Goal: Task Accomplishment & Management: Use online tool/utility

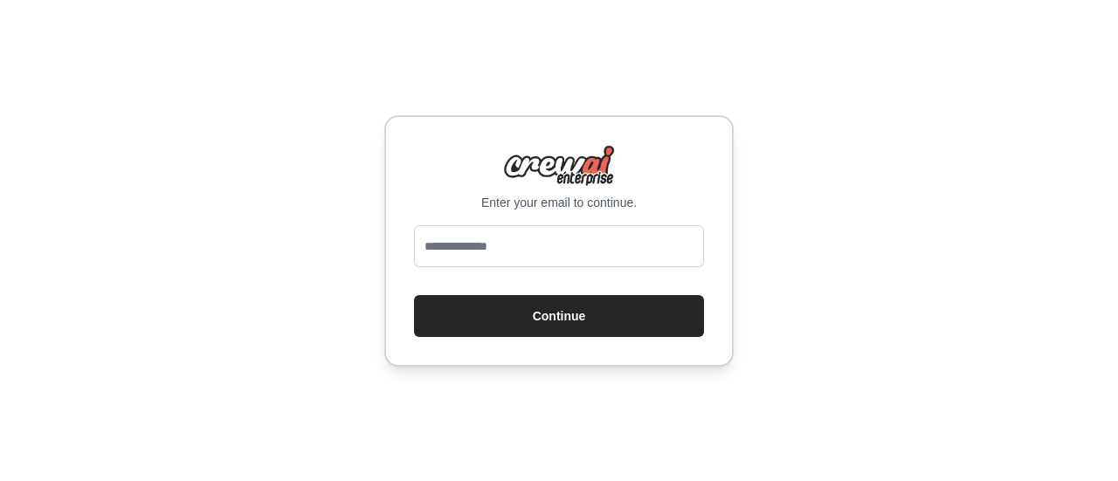
type input "**********"
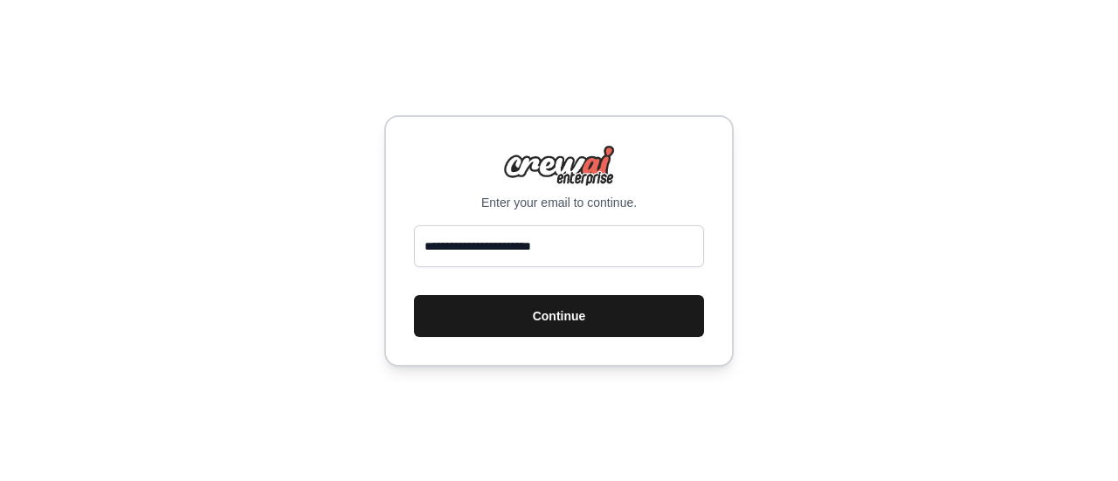
click at [529, 319] on button "Continue" at bounding box center [559, 316] width 290 height 42
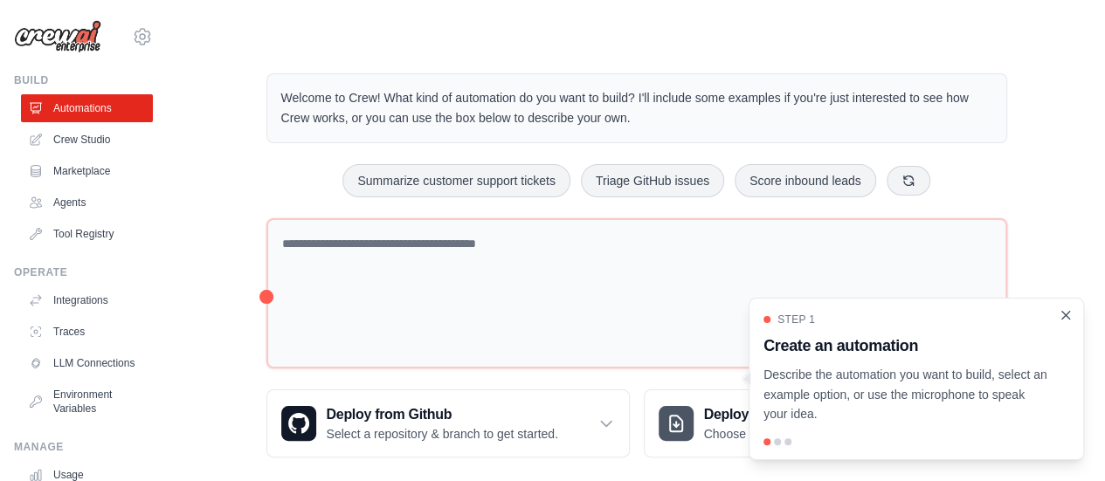
click at [1067, 322] on icon "Close walkthrough" at bounding box center [1065, 315] width 16 height 16
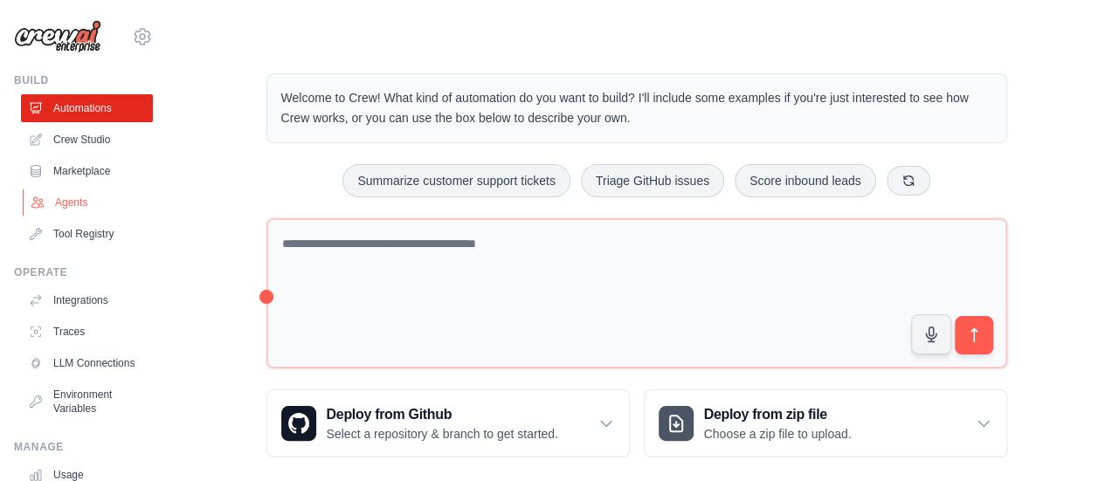
click at [73, 210] on link "Agents" at bounding box center [89, 203] width 132 height 28
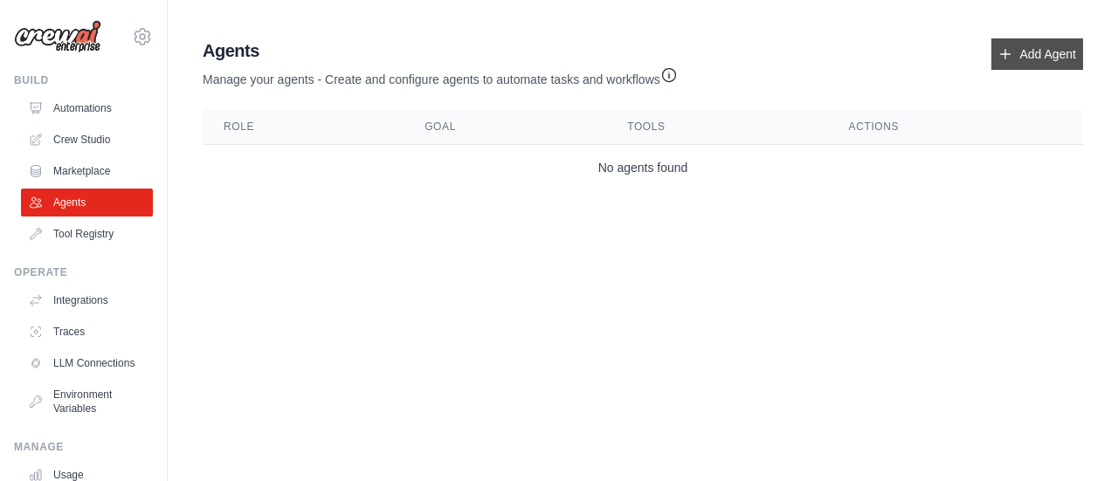
click at [1025, 45] on link "Add Agent" at bounding box center [1037, 53] width 92 height 31
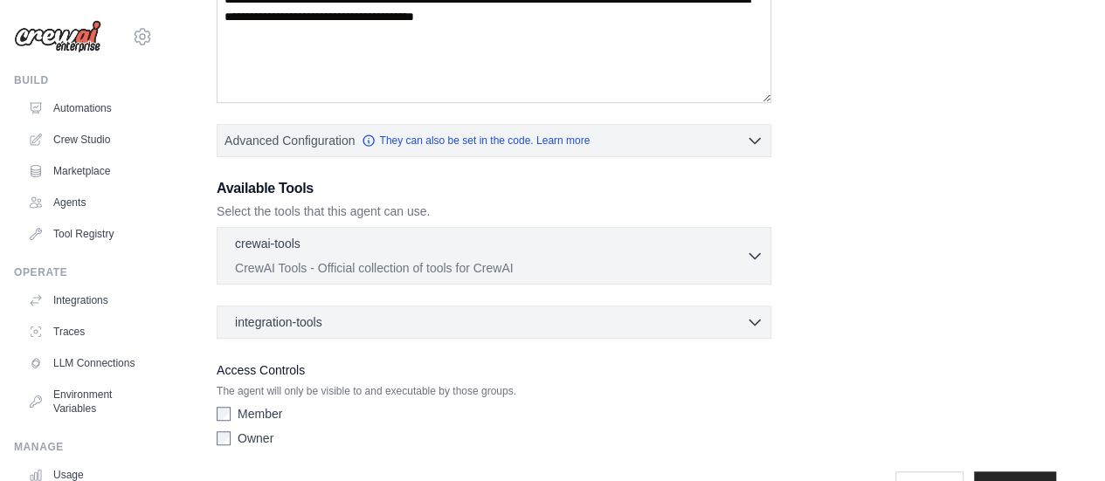
scroll to position [372, 0]
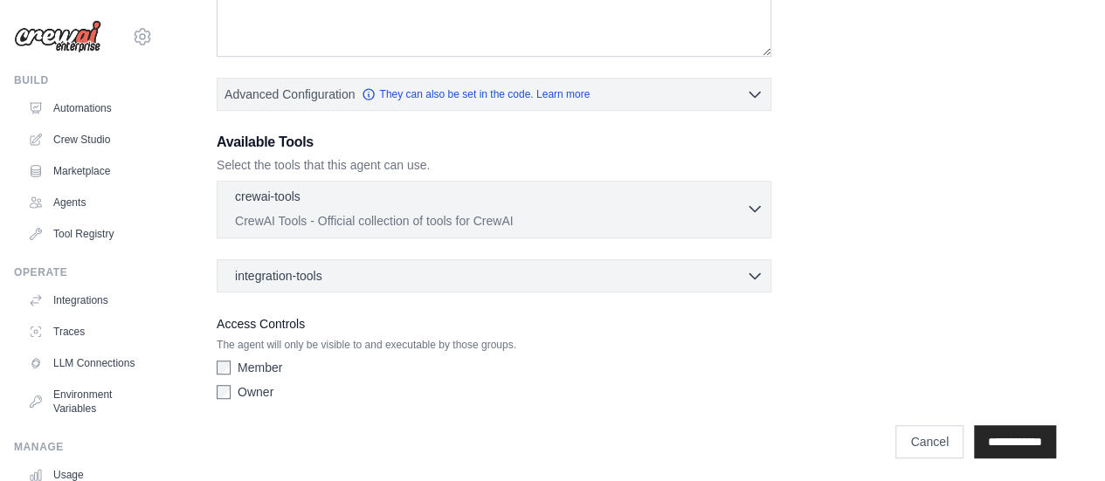
click at [745, 214] on p "CrewAI Tools - Official collection of tools for CrewAI" at bounding box center [490, 220] width 511 height 17
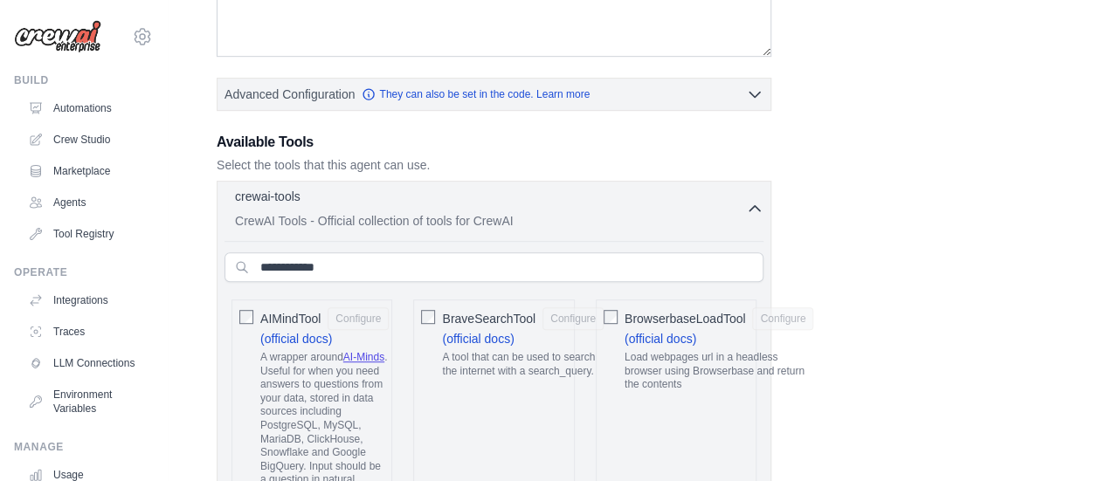
click at [758, 203] on icon "button" at bounding box center [754, 208] width 17 height 17
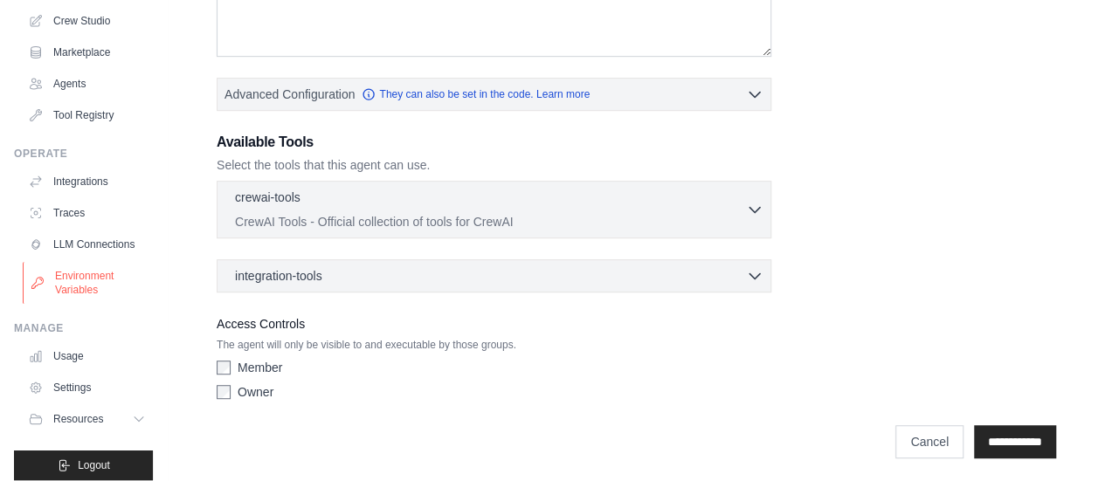
scroll to position [145, 0]
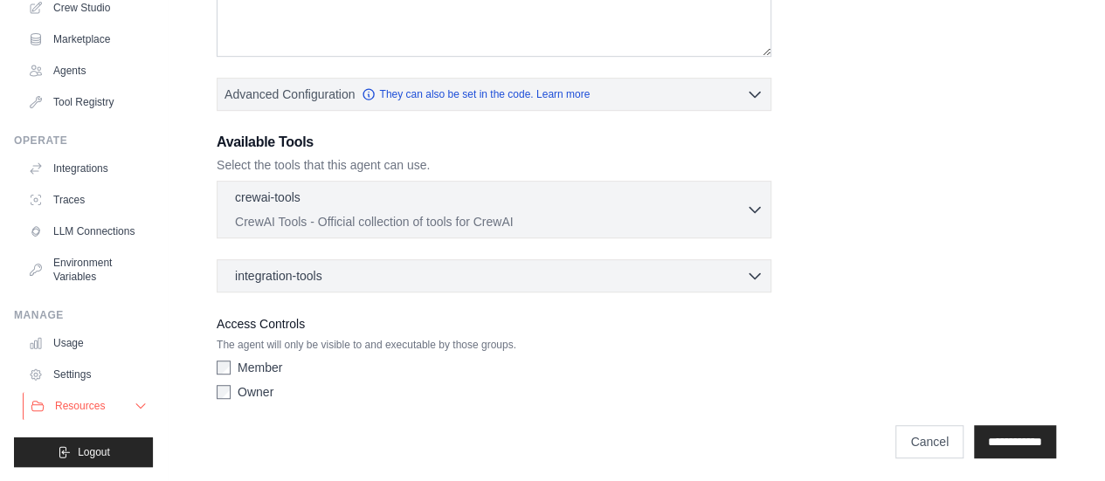
click at [101, 406] on span "Resources" at bounding box center [80, 406] width 50 height 14
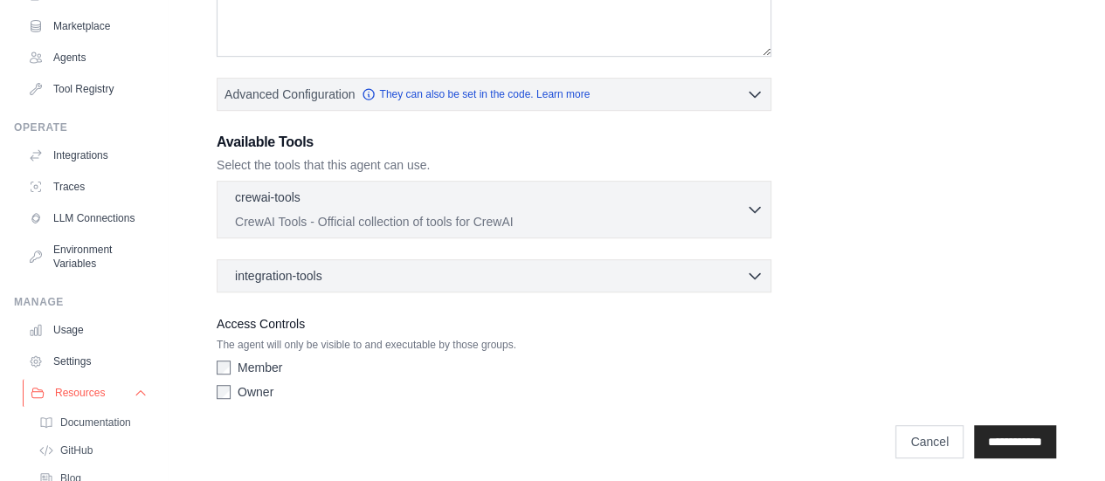
scroll to position [257, 0]
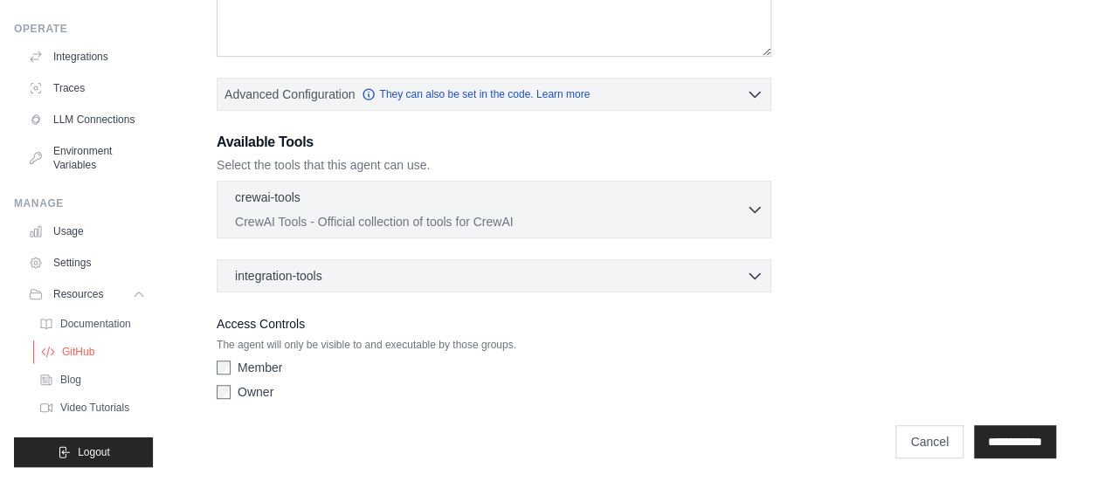
click at [89, 355] on span "GitHub" at bounding box center [78, 352] width 32 height 14
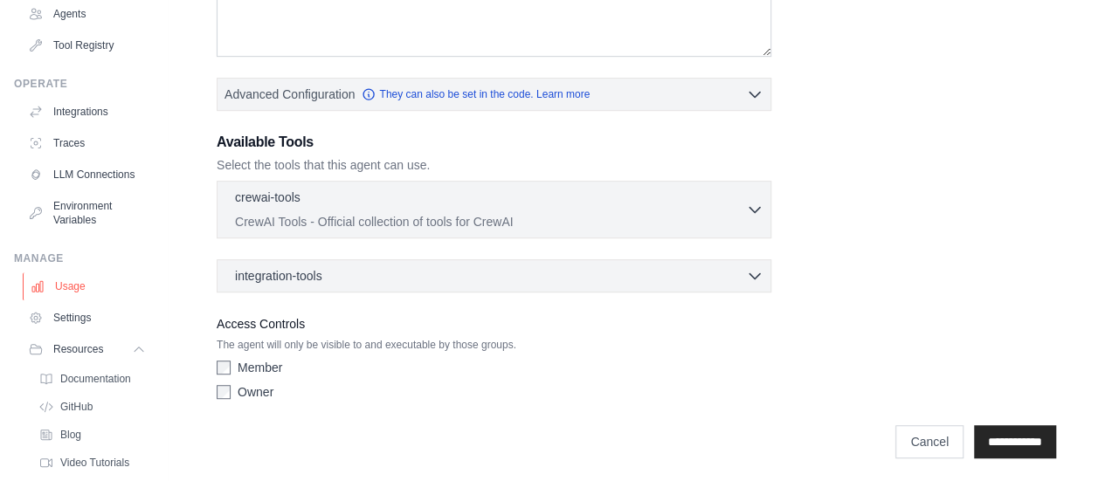
click at [70, 298] on link "Usage" at bounding box center [89, 286] width 132 height 28
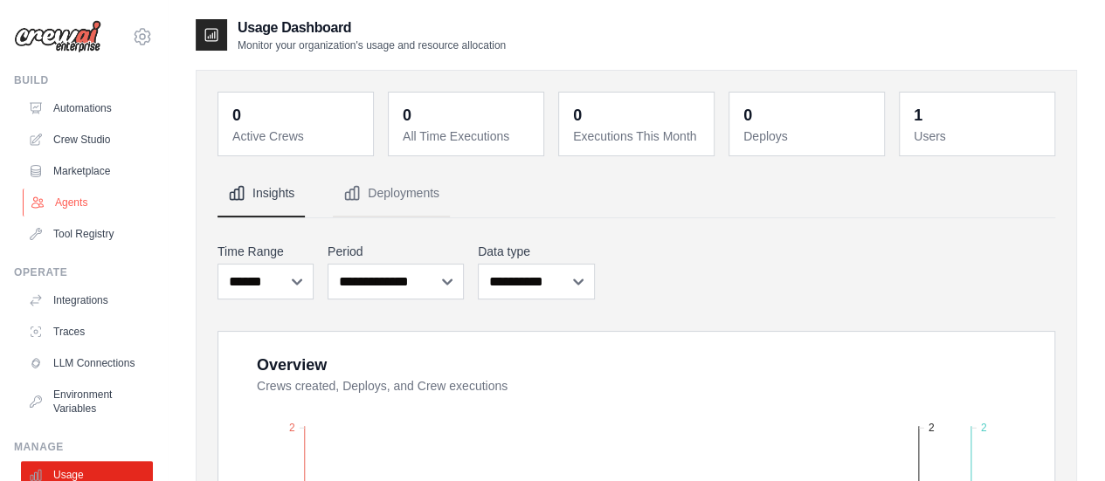
click at [62, 196] on link "Agents" at bounding box center [89, 203] width 132 height 28
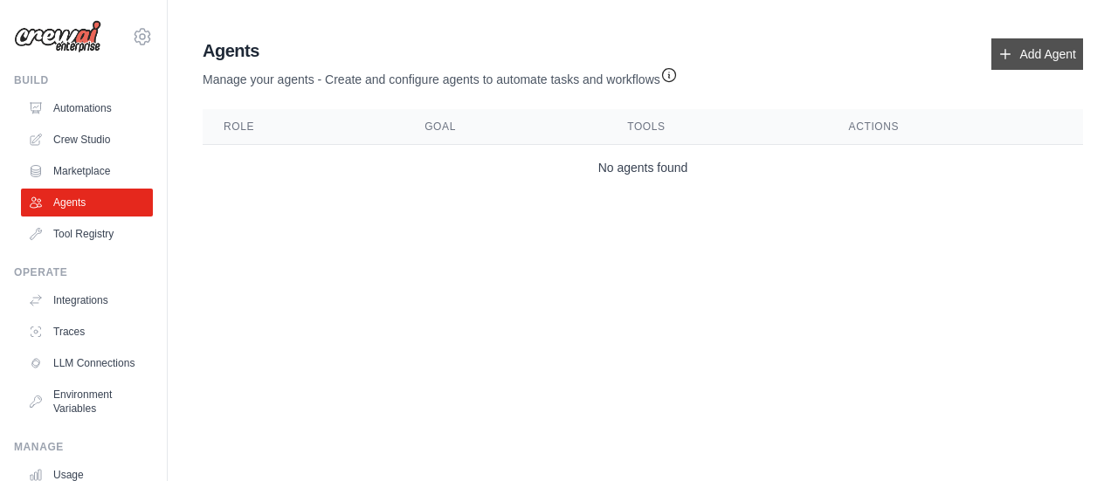
click at [1023, 47] on link "Add Agent" at bounding box center [1037, 53] width 92 height 31
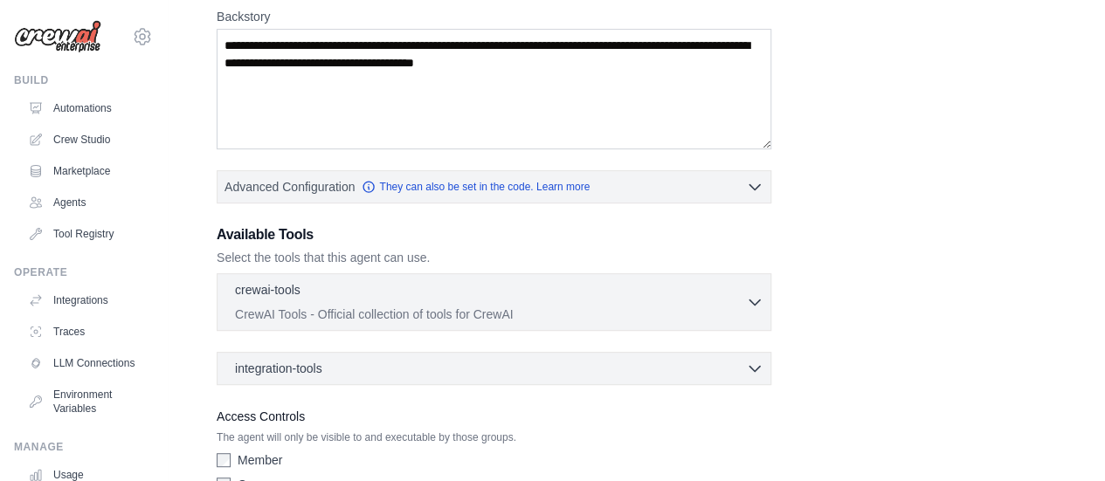
scroll to position [243, 0]
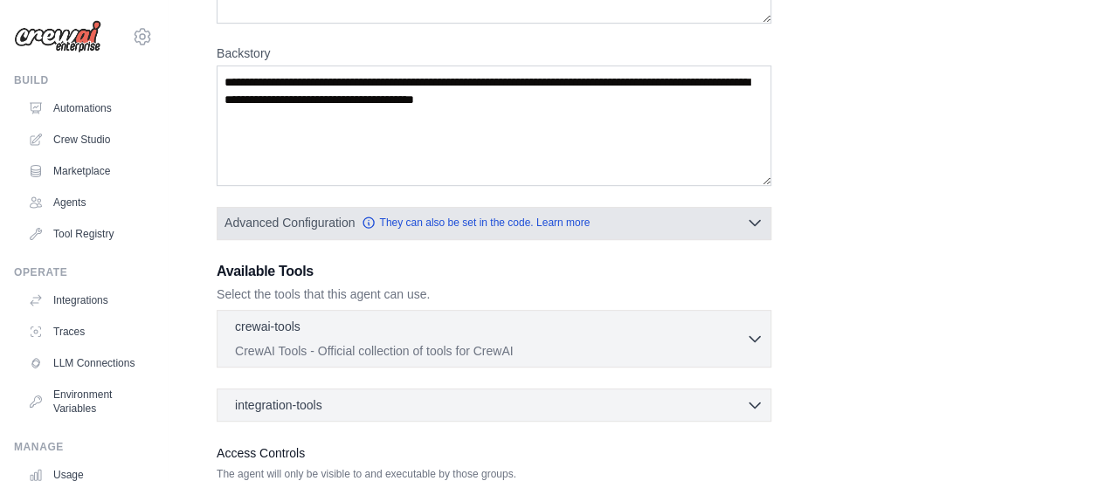
click at [753, 235] on button "Advanced Configuration They can also be set in the code. Learn more" at bounding box center [493, 222] width 553 height 31
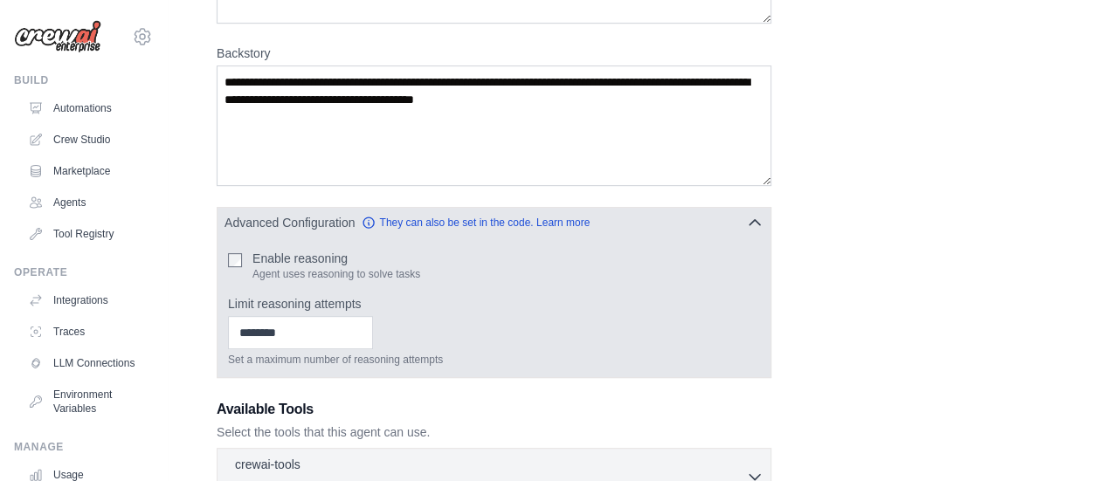
click at [753, 235] on button "Advanced Configuration They can also be set in the code. Learn more" at bounding box center [493, 222] width 553 height 31
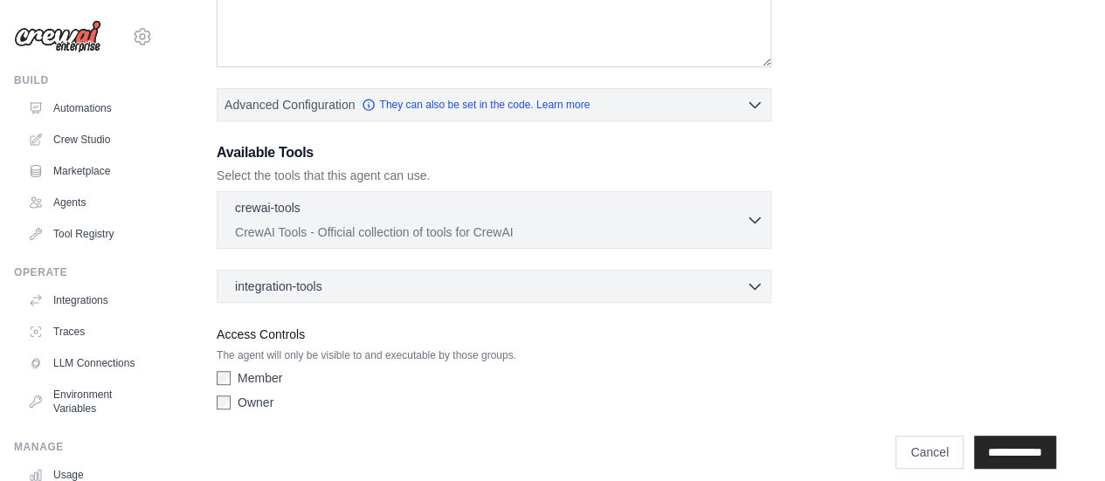
scroll to position [365, 0]
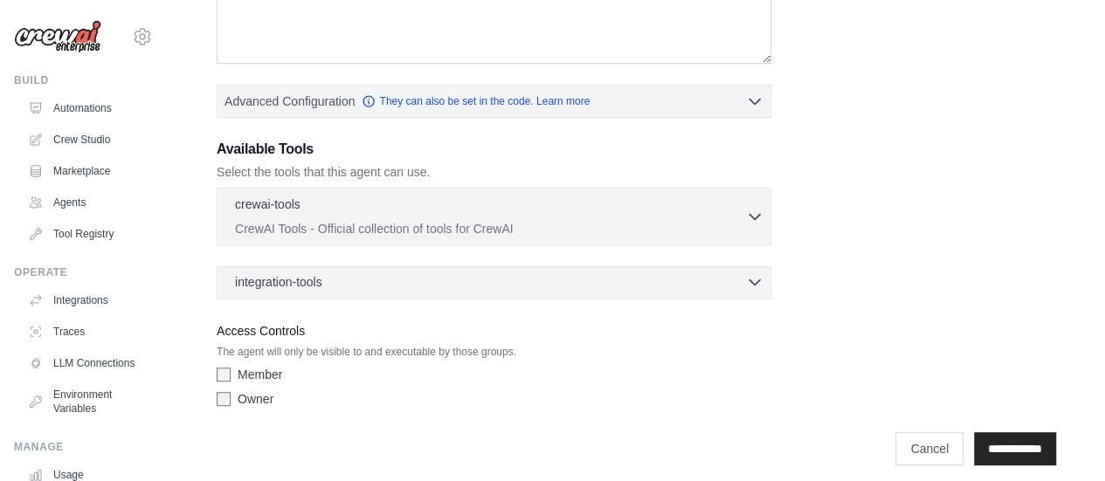
click at [732, 277] on div "integration-tools 0 selected" at bounding box center [499, 281] width 528 height 17
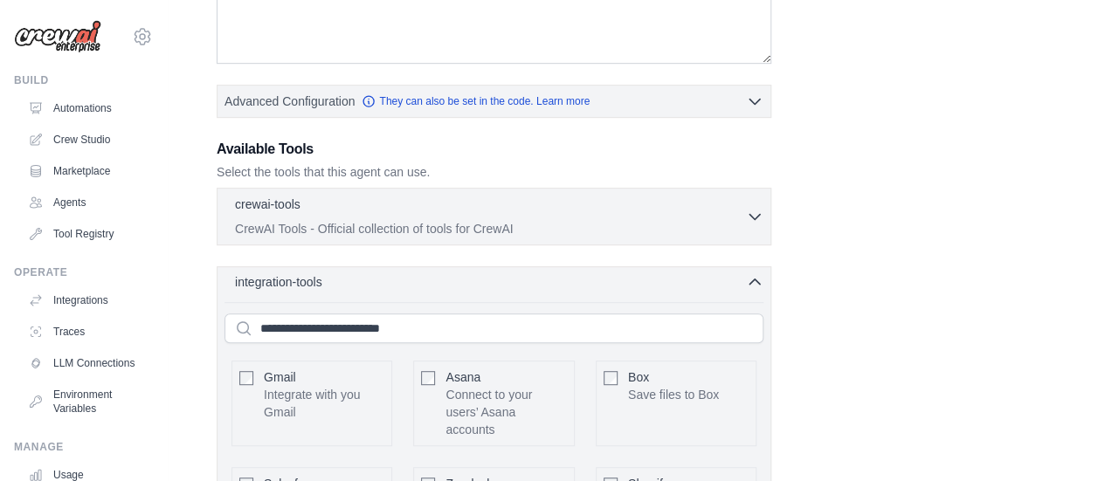
click at [732, 277] on div "integration-tools 0 selected" at bounding box center [499, 281] width 528 height 17
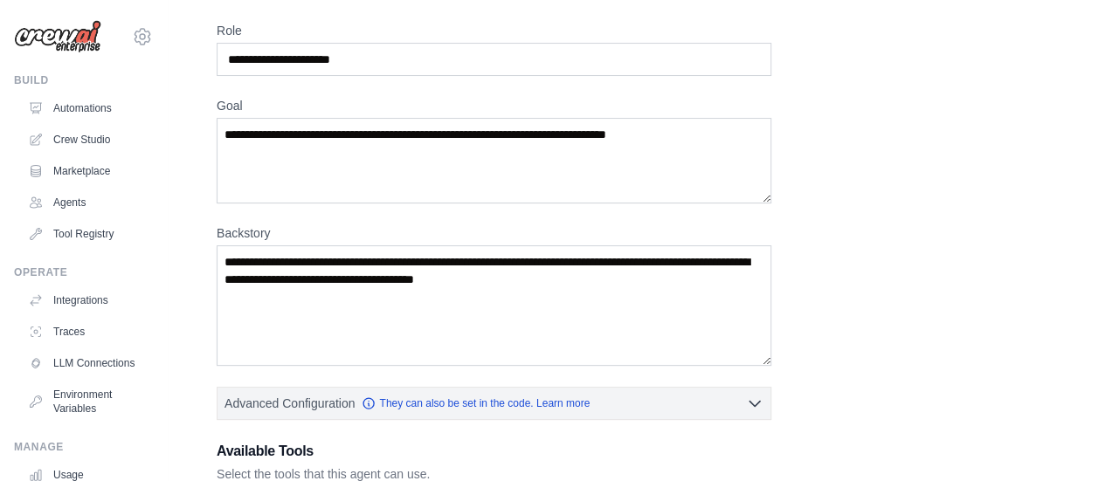
scroll to position [0, 0]
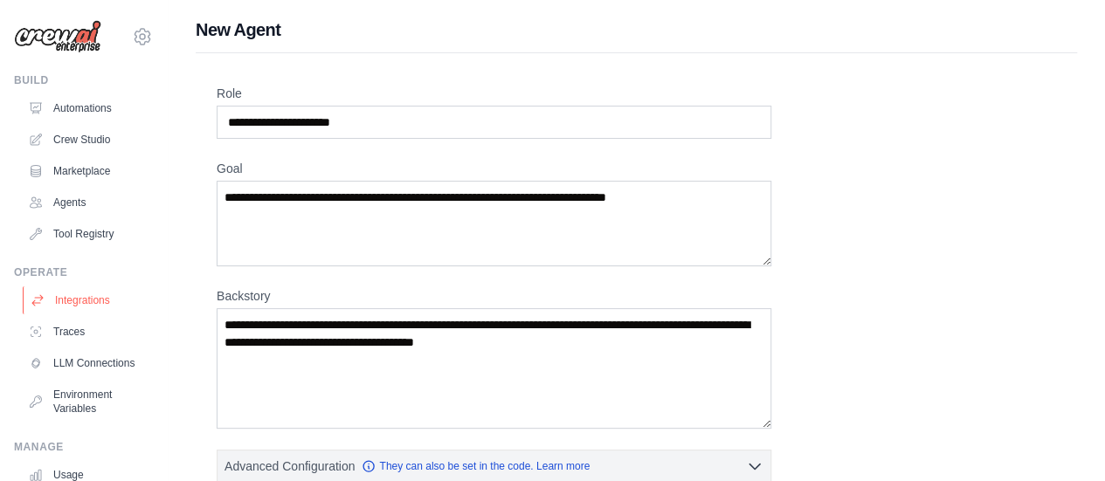
click at [88, 305] on link "Integrations" at bounding box center [89, 300] width 132 height 28
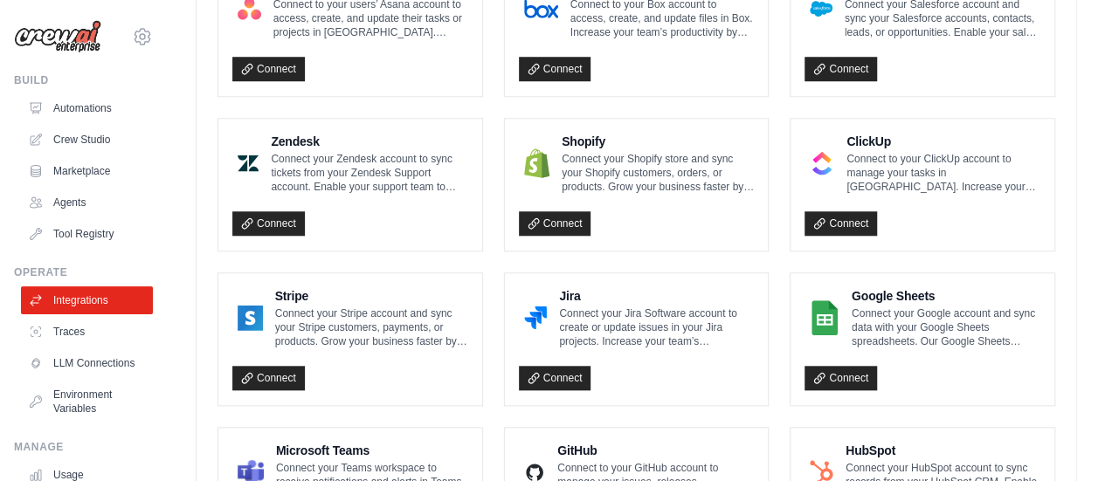
scroll to position [715, 0]
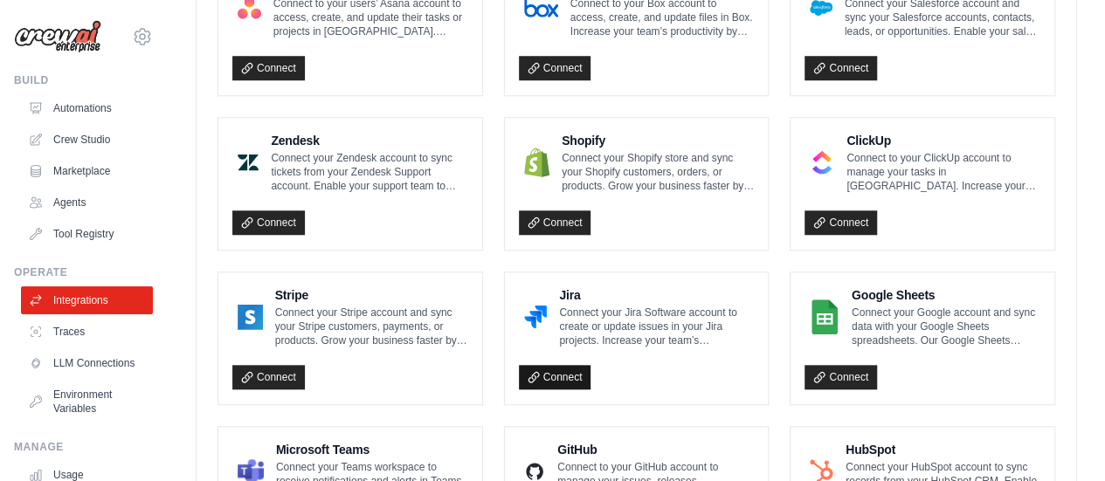
click at [545, 370] on link "Connect" at bounding box center [555, 377] width 72 height 24
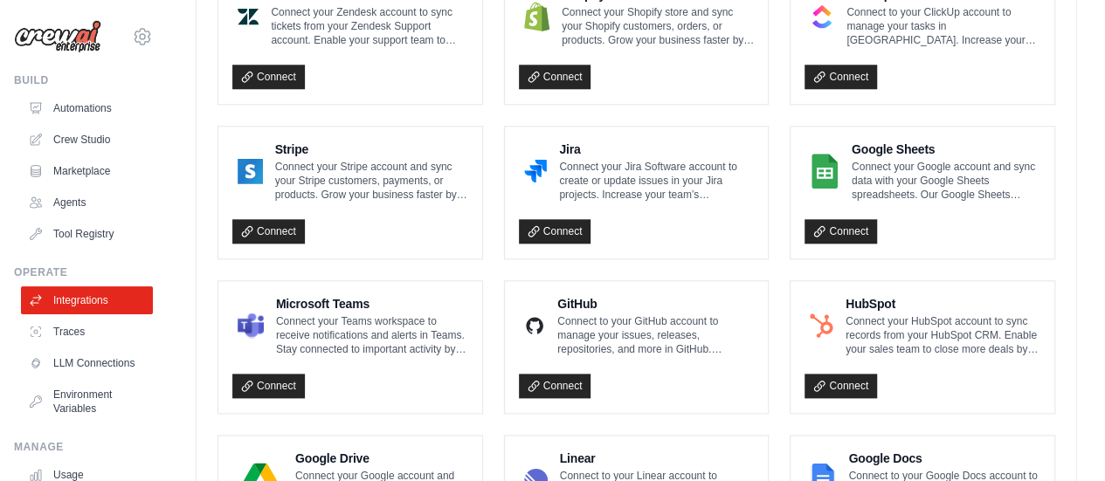
scroll to position [862, 0]
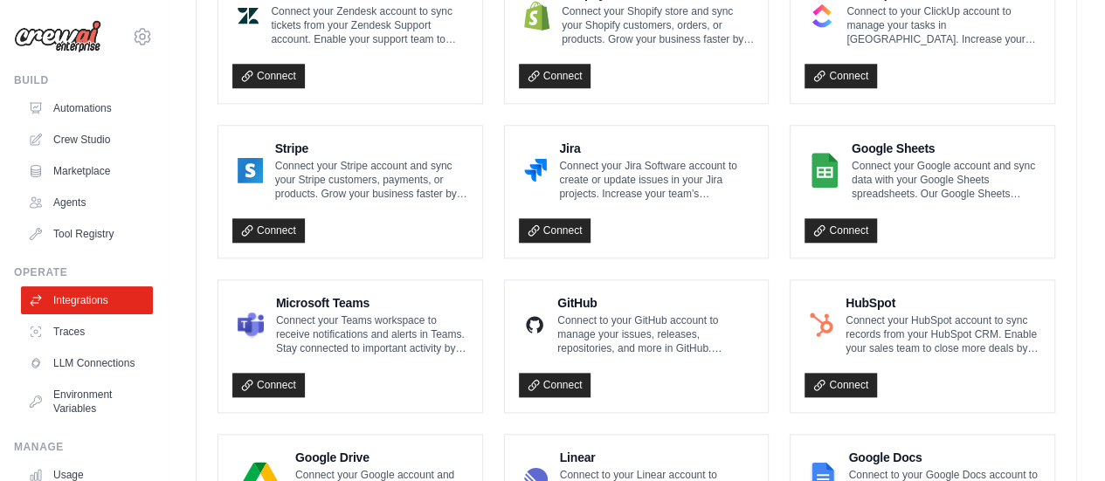
click at [561, 327] on p "Connect to your GitHub account to manage your issues, releases, repositories, a…" at bounding box center [655, 334] width 196 height 42
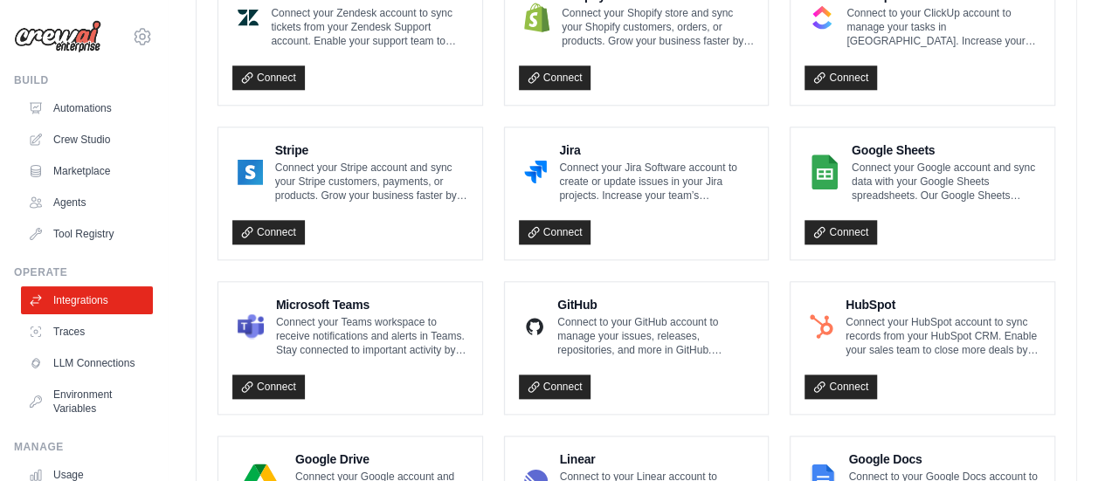
scroll to position [859, 0]
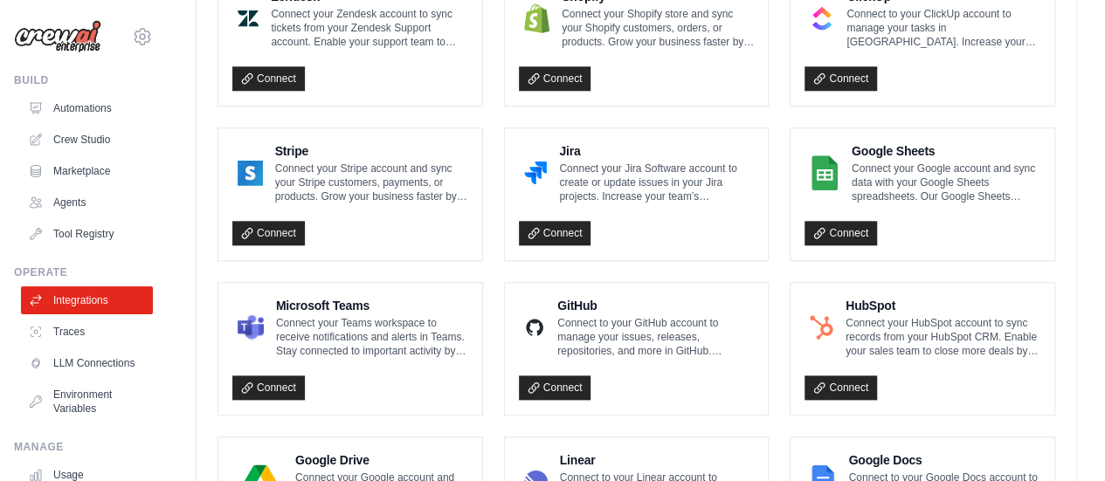
click at [569, 368] on div "Connect" at bounding box center [637, 383] width 236 height 36
click at [558, 381] on link "Connect" at bounding box center [555, 387] width 72 height 24
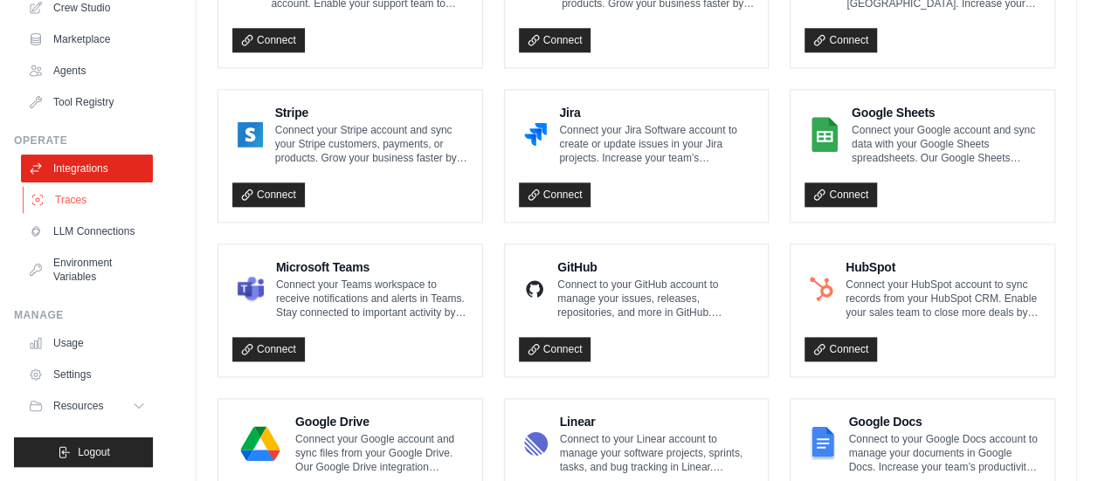
scroll to position [144, 0]
click at [77, 258] on link "Environment Variables" at bounding box center [89, 270] width 132 height 42
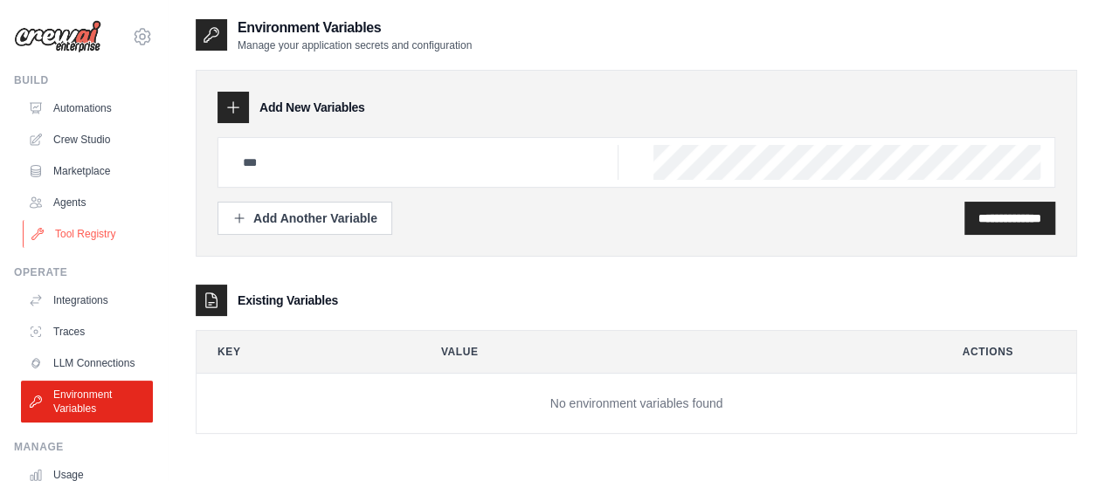
click at [86, 223] on link "Tool Registry" at bounding box center [89, 234] width 132 height 28
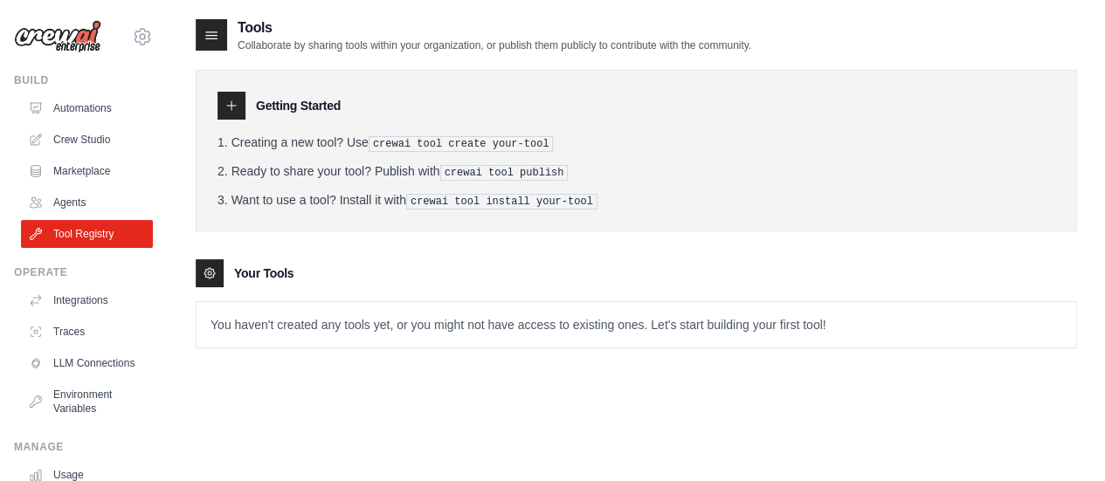
click at [239, 111] on div at bounding box center [231, 106] width 28 height 28
click at [320, 146] on li "Creating a new tool? Use crewai tool create your-tool" at bounding box center [635, 143] width 837 height 18
click at [365, 162] on li "Ready to share your tool? Publish with crewai tool publish" at bounding box center [635, 171] width 837 height 18
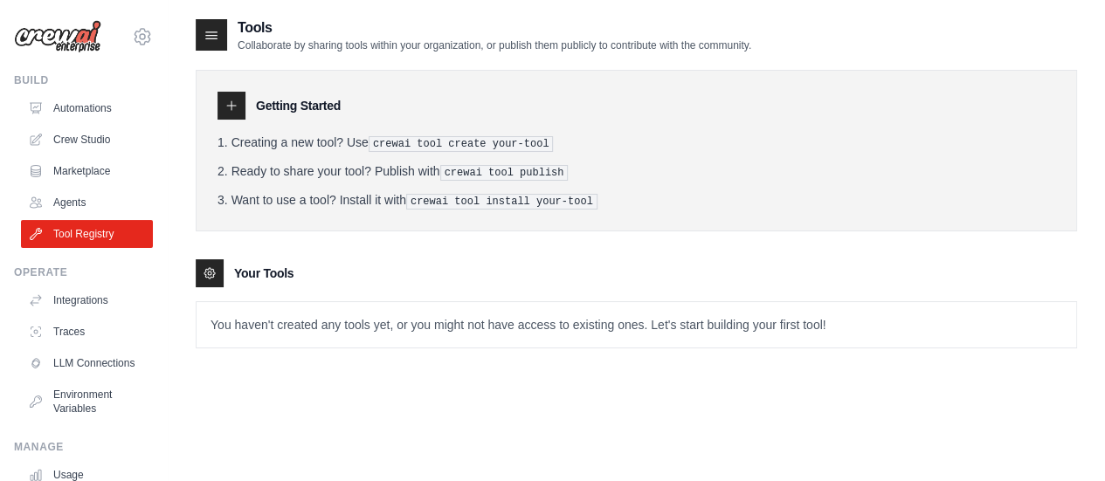
click at [217, 46] on div at bounding box center [211, 34] width 31 height 31
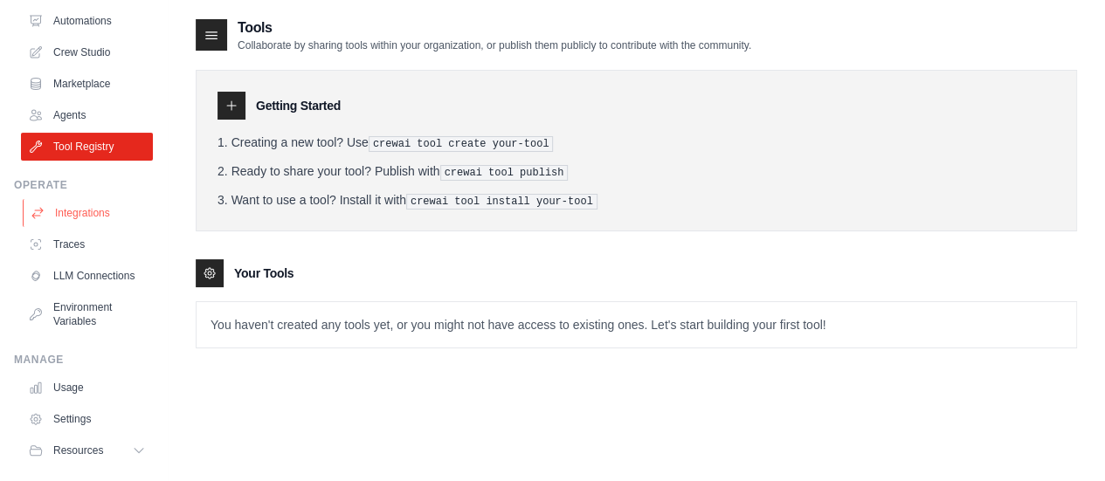
scroll to position [91, 0]
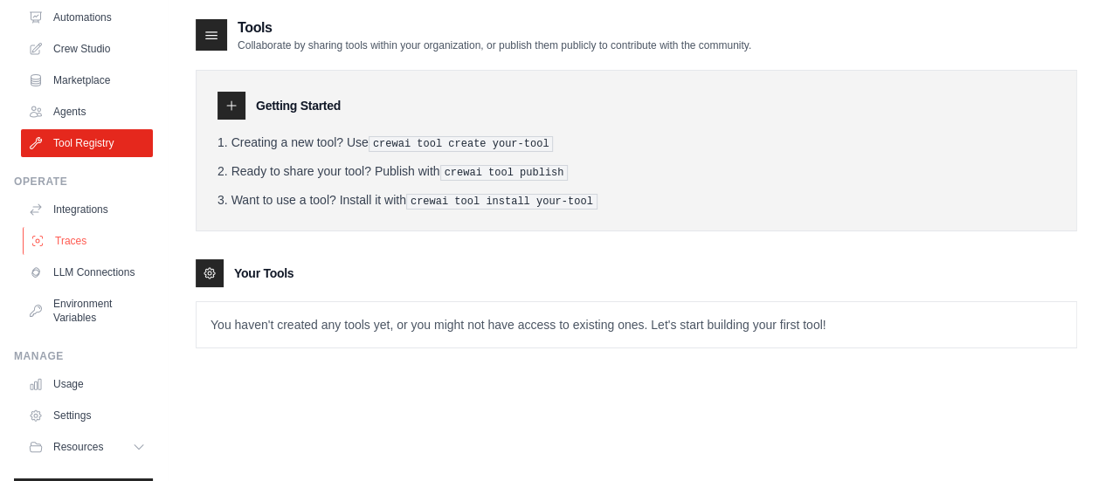
click at [89, 246] on link "Traces" at bounding box center [89, 241] width 132 height 28
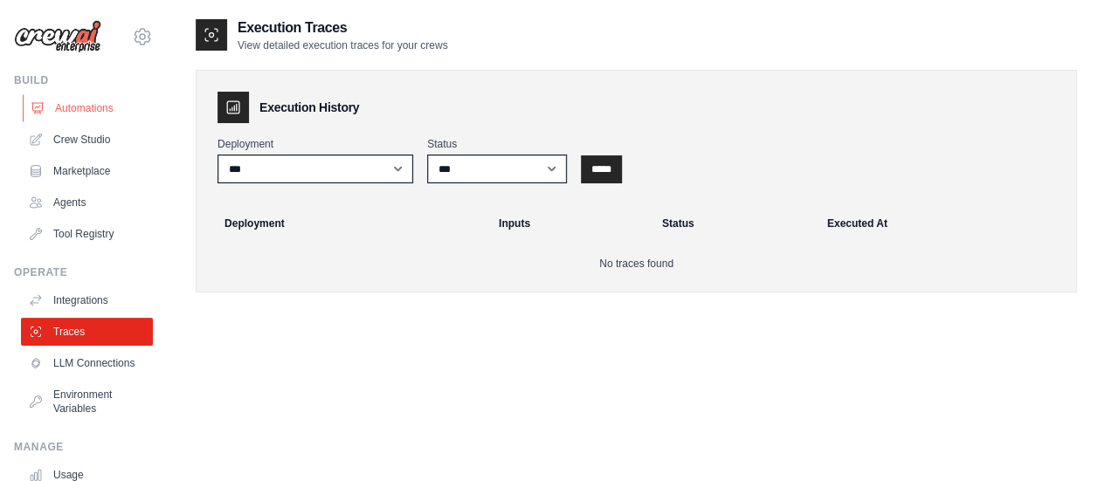
click at [101, 98] on link "Automations" at bounding box center [89, 108] width 132 height 28
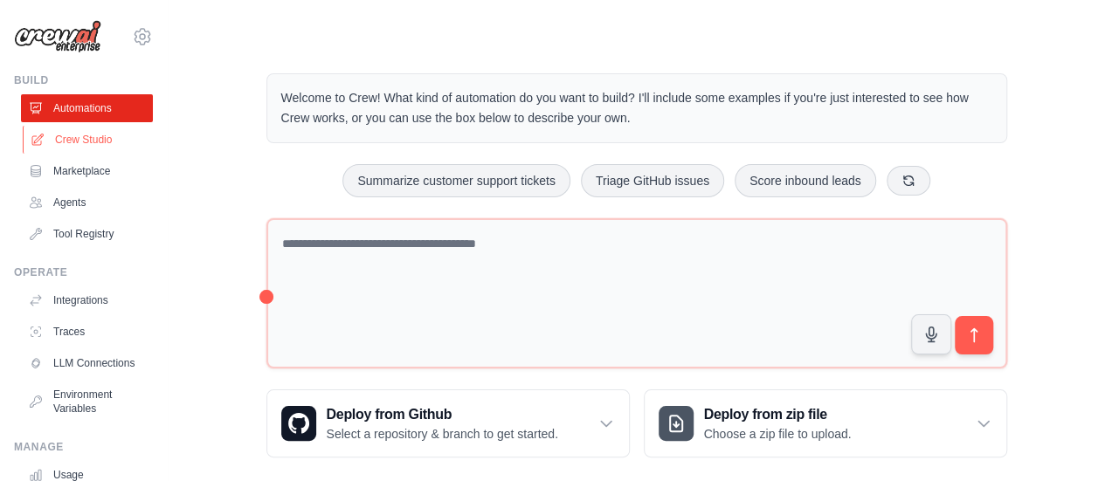
click at [61, 130] on link "Crew Studio" at bounding box center [89, 140] width 132 height 28
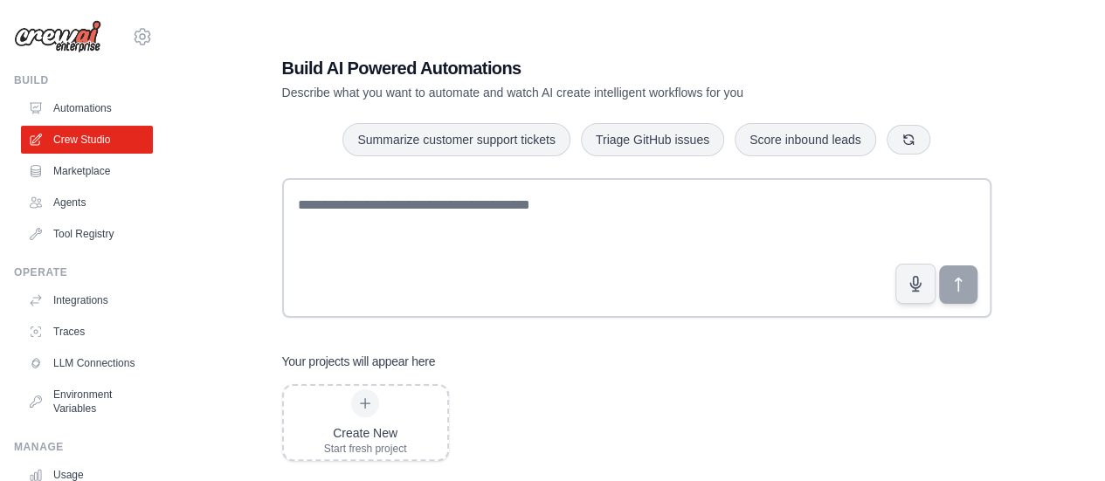
scroll to position [35, 0]
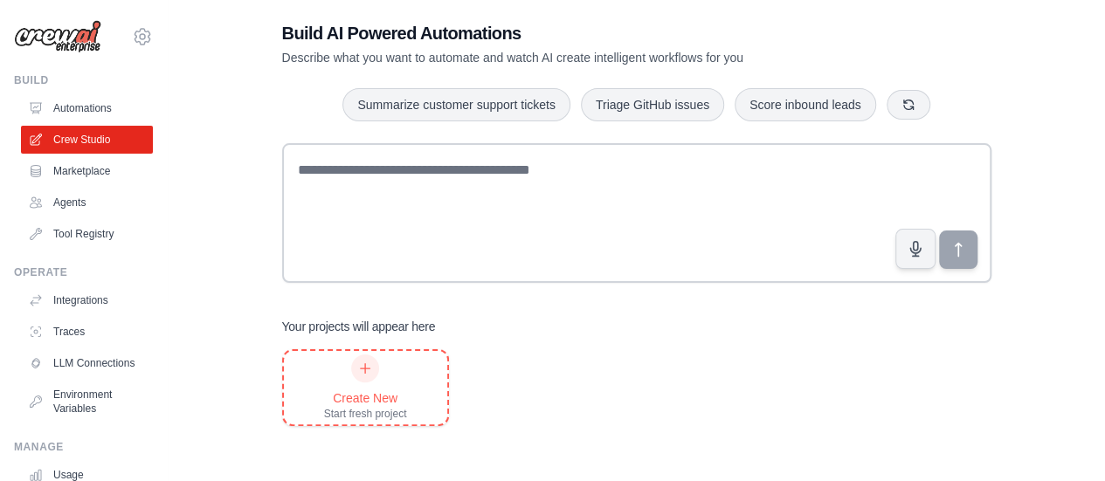
click at [380, 386] on div "Create New Start fresh project" at bounding box center [365, 388] width 83 height 66
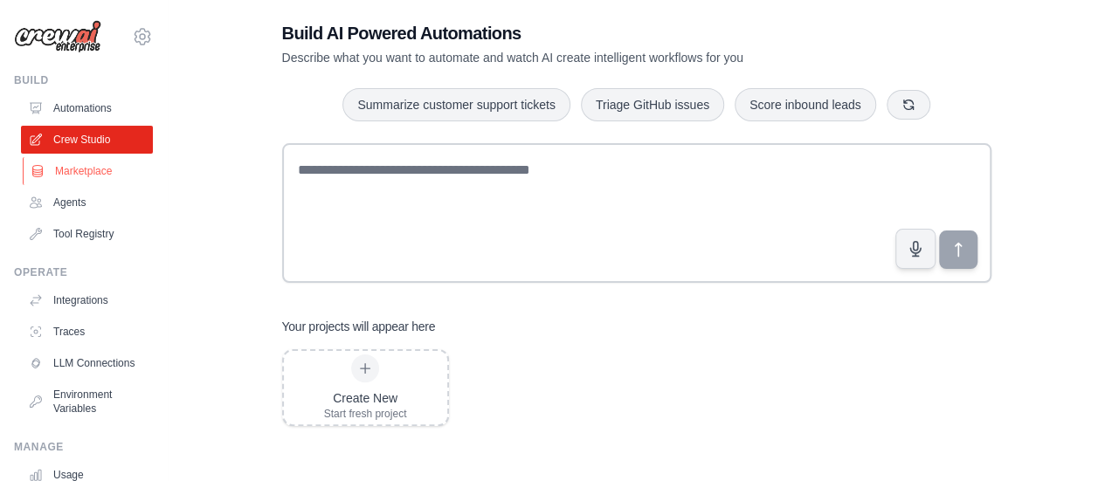
click at [102, 173] on link "Marketplace" at bounding box center [89, 171] width 132 height 28
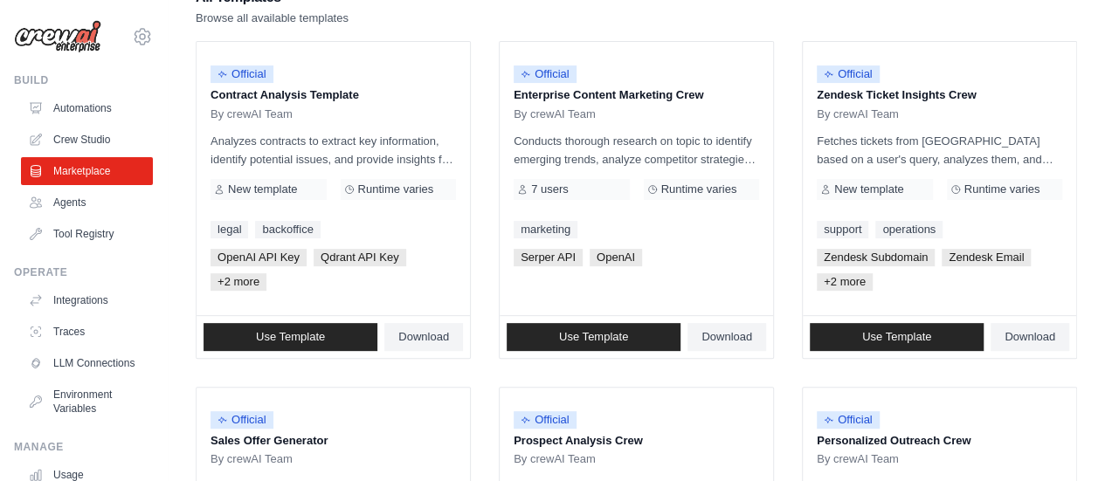
scroll to position [224, 0]
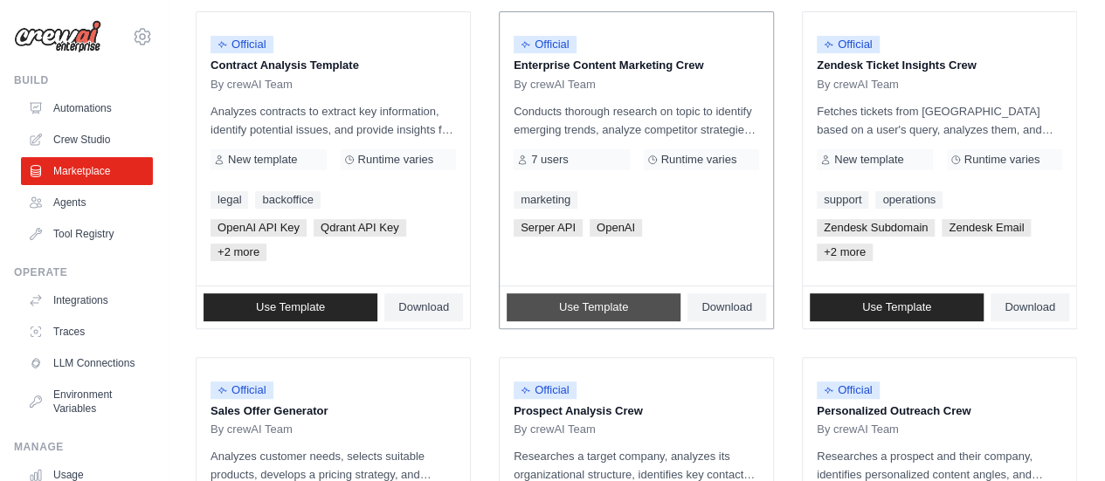
click at [564, 315] on link "Use Template" at bounding box center [593, 307] width 174 height 28
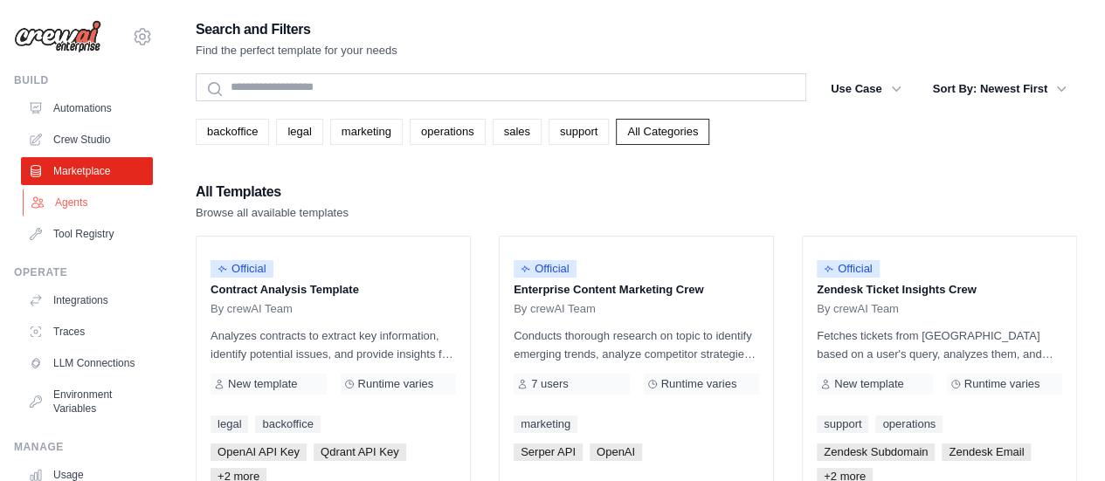
click at [61, 203] on link "Agents" at bounding box center [89, 203] width 132 height 28
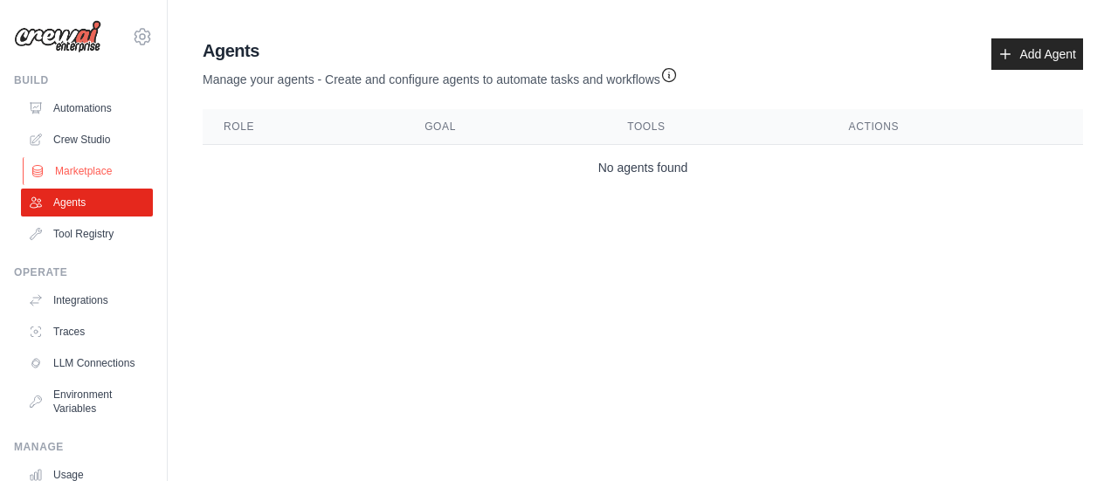
click at [82, 179] on link "Marketplace" at bounding box center [89, 171] width 132 height 28
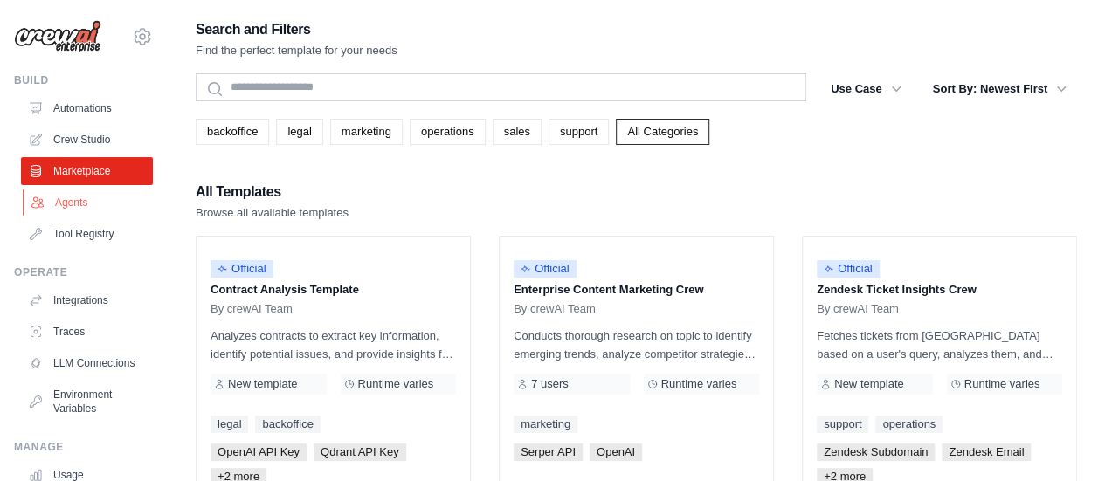
click at [66, 214] on link "Agents" at bounding box center [89, 203] width 132 height 28
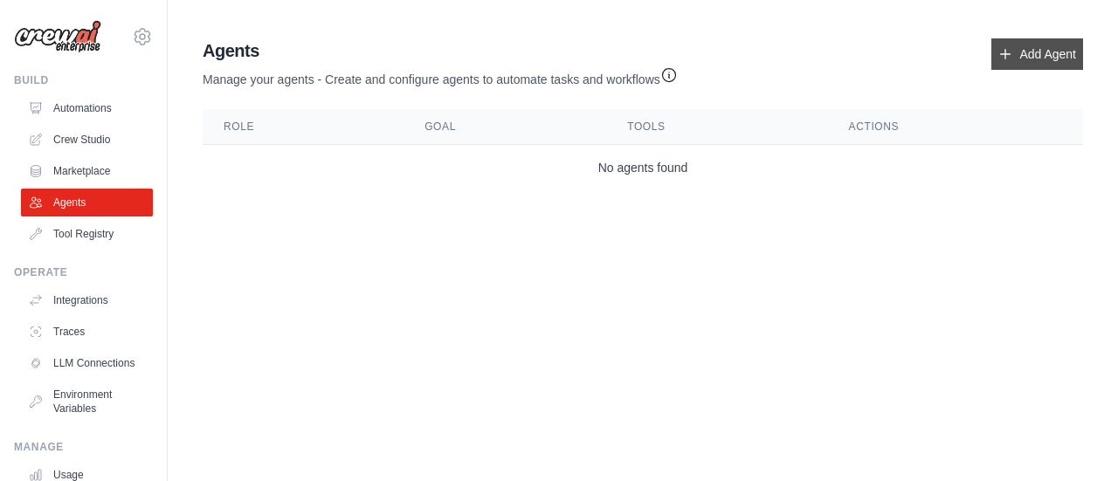
click at [1044, 45] on link "Add Agent" at bounding box center [1037, 53] width 92 height 31
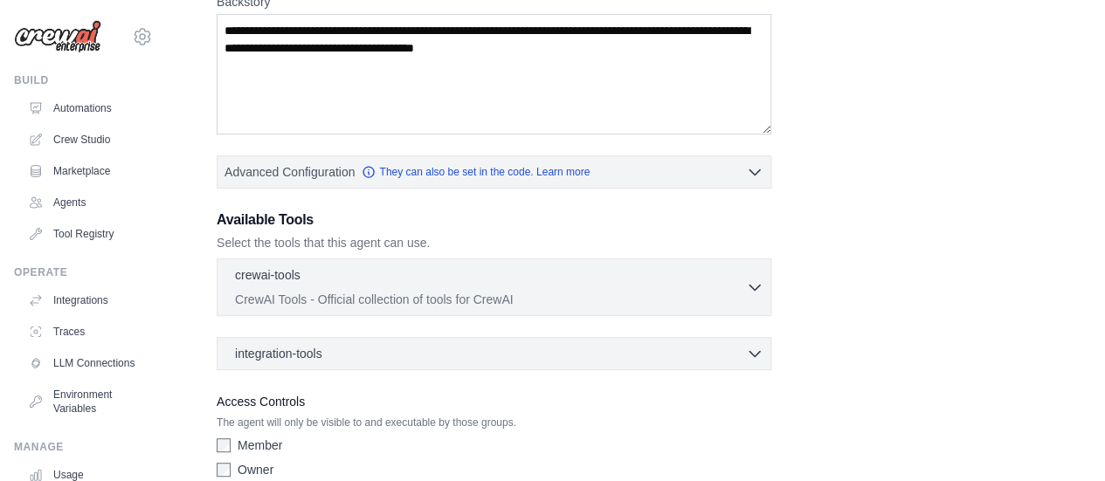
scroll to position [372, 0]
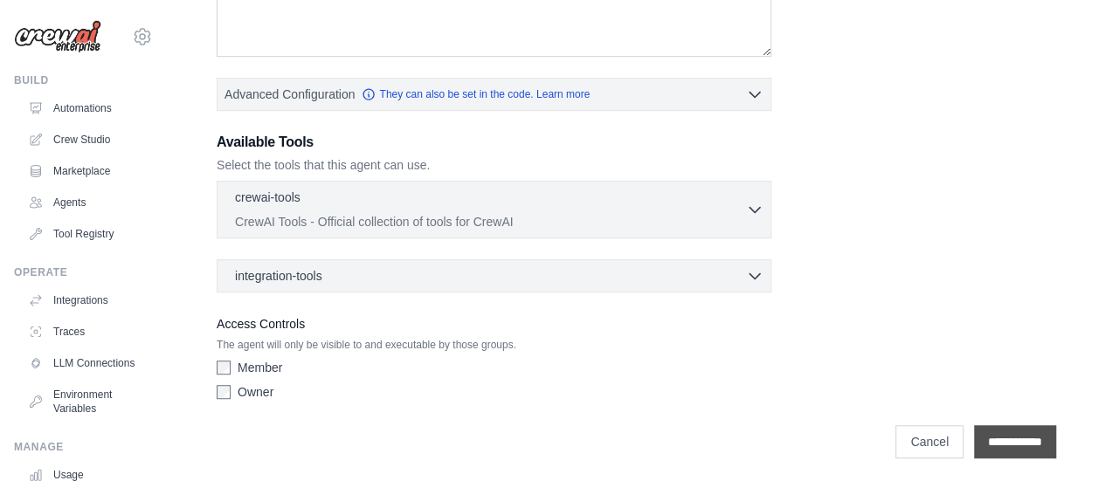
click at [1031, 446] on input "**********" at bounding box center [1015, 441] width 82 height 33
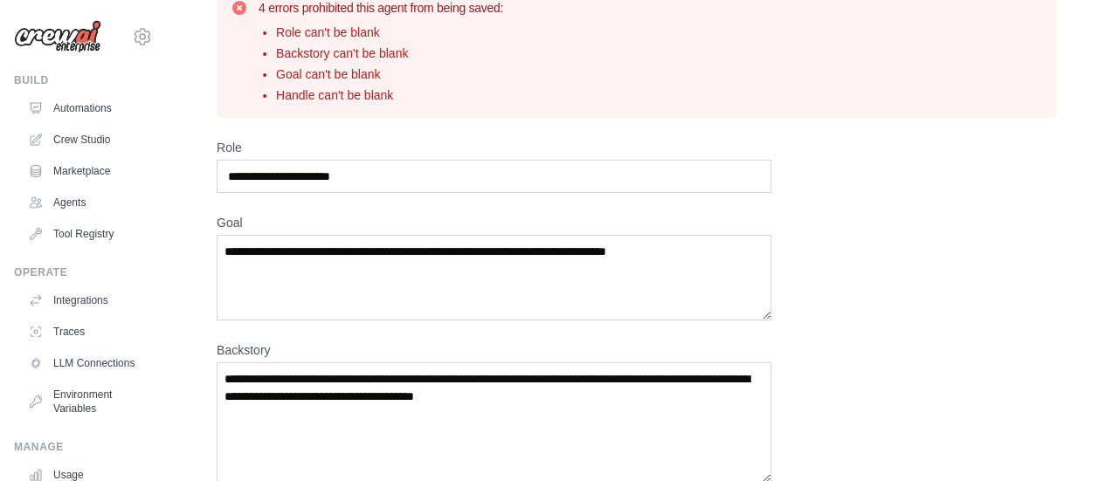
scroll to position [505, 0]
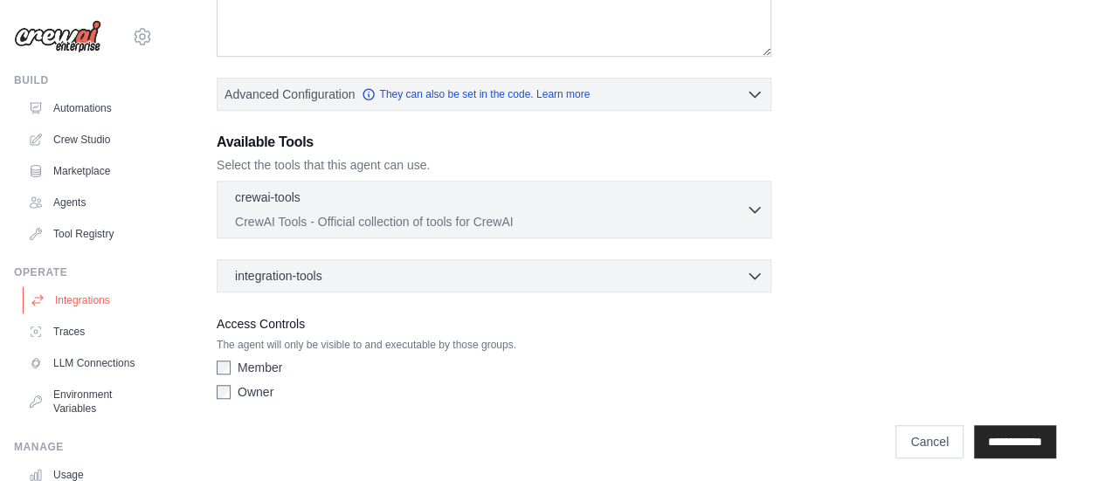
click at [41, 303] on icon at bounding box center [38, 300] width 14 height 14
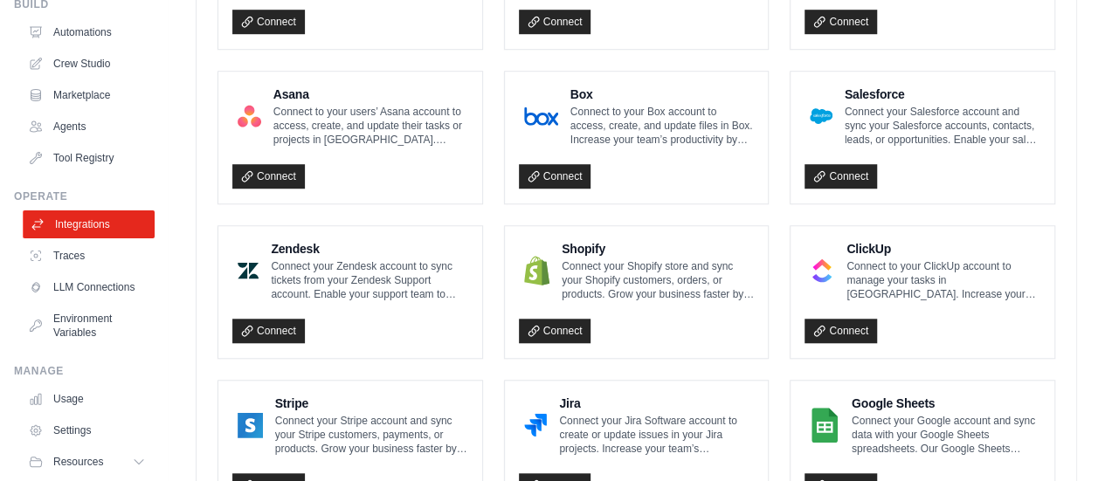
scroll to position [77, 0]
click at [68, 300] on link "LLM Connections" at bounding box center [89, 286] width 132 height 28
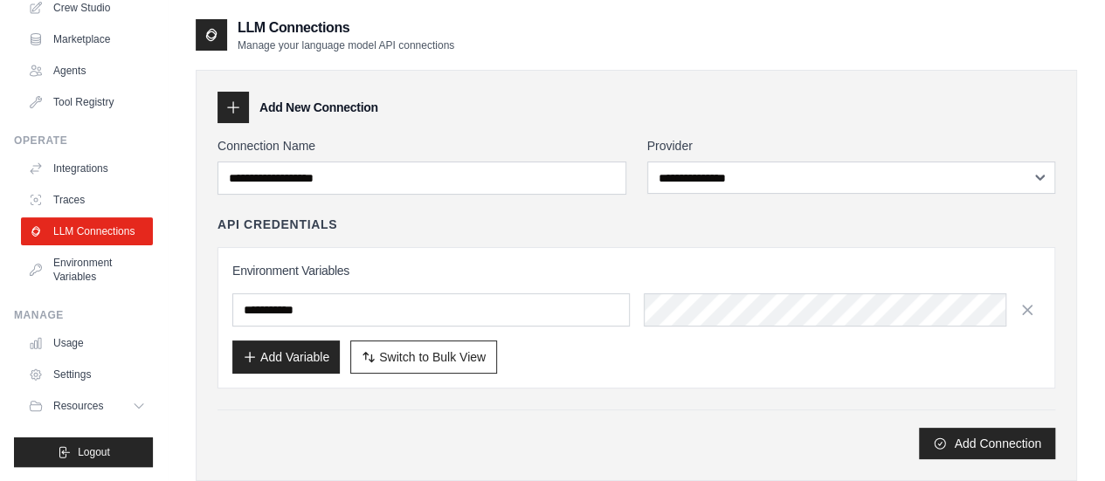
click at [711, 225] on div "API Credentials" at bounding box center [635, 224] width 837 height 17
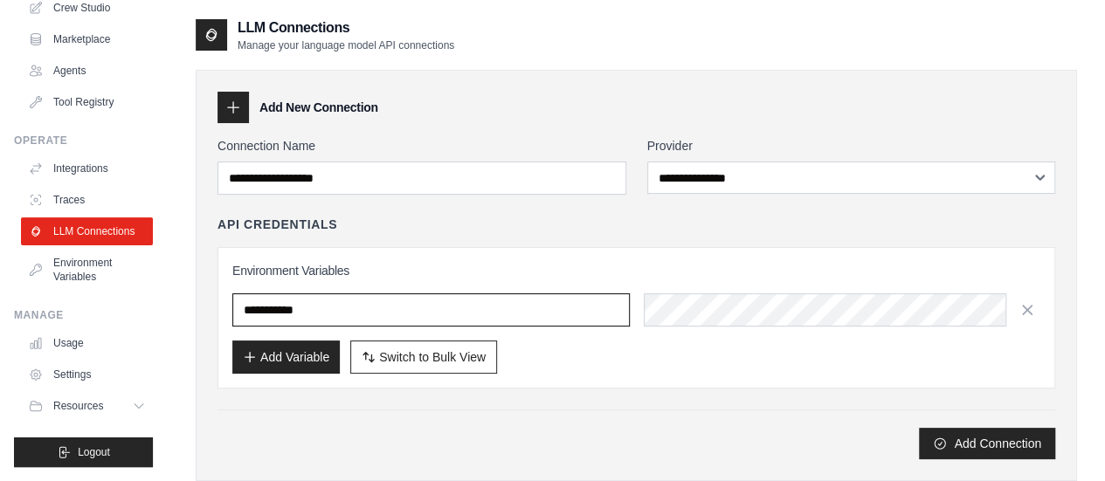
click at [582, 305] on input "text" at bounding box center [430, 309] width 397 height 33
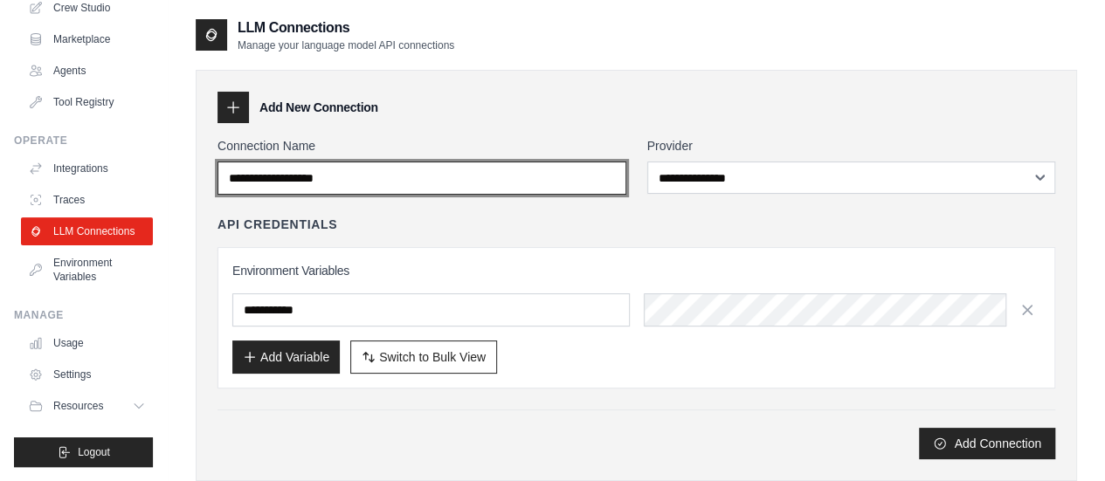
click at [583, 189] on input "Connection Name" at bounding box center [421, 178] width 409 height 33
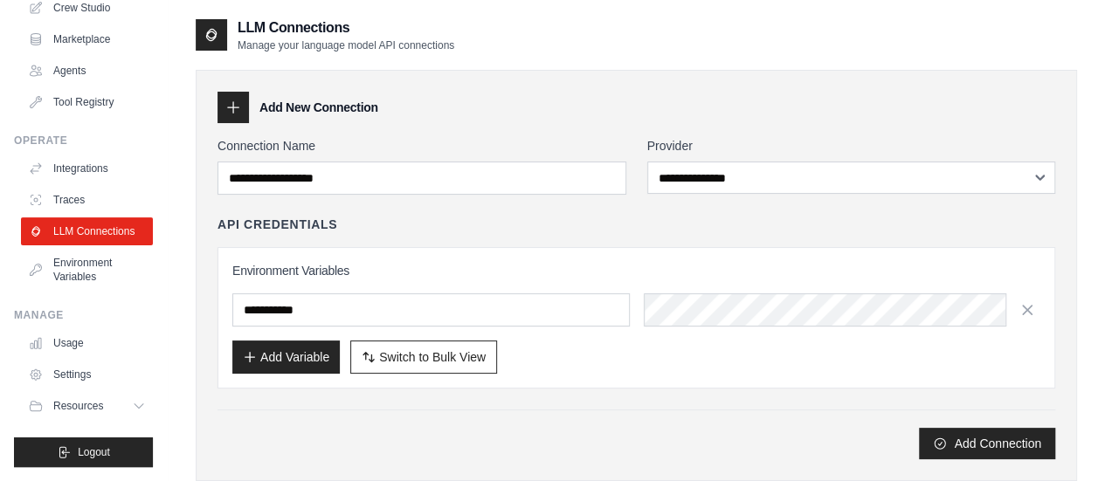
click at [589, 202] on div "**********" at bounding box center [635, 298] width 837 height 322
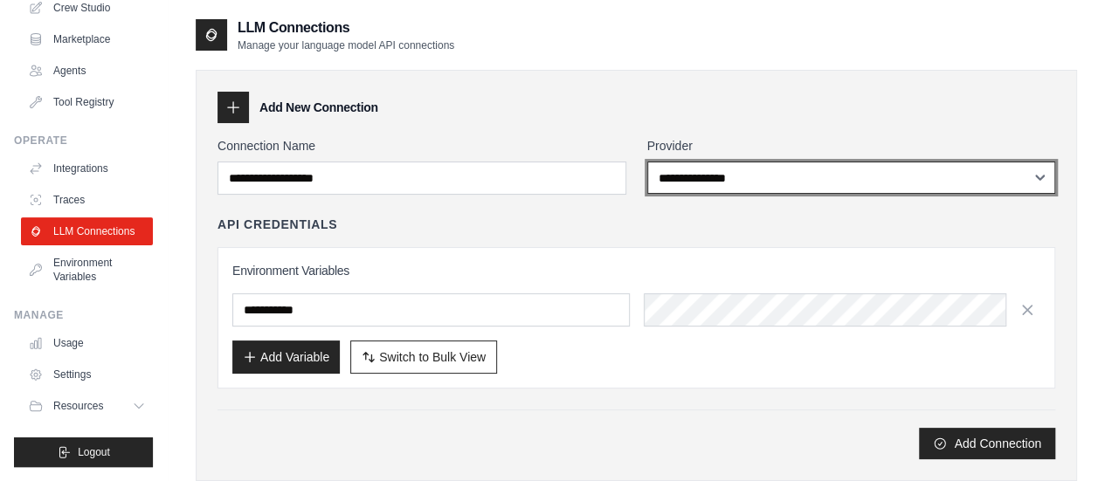
click at [678, 179] on select "**********" at bounding box center [851, 178] width 409 height 32
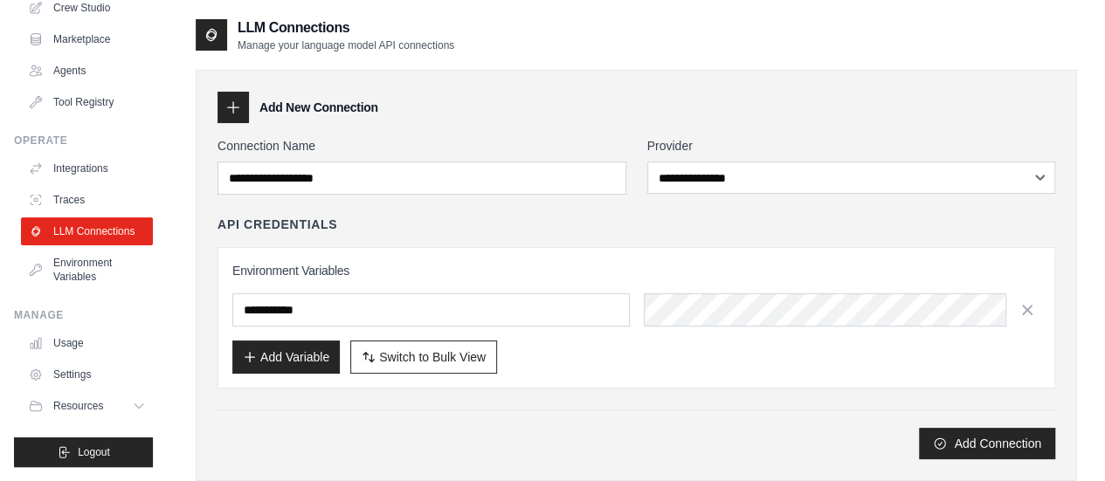
click at [610, 202] on div "**********" at bounding box center [635, 298] width 837 height 322
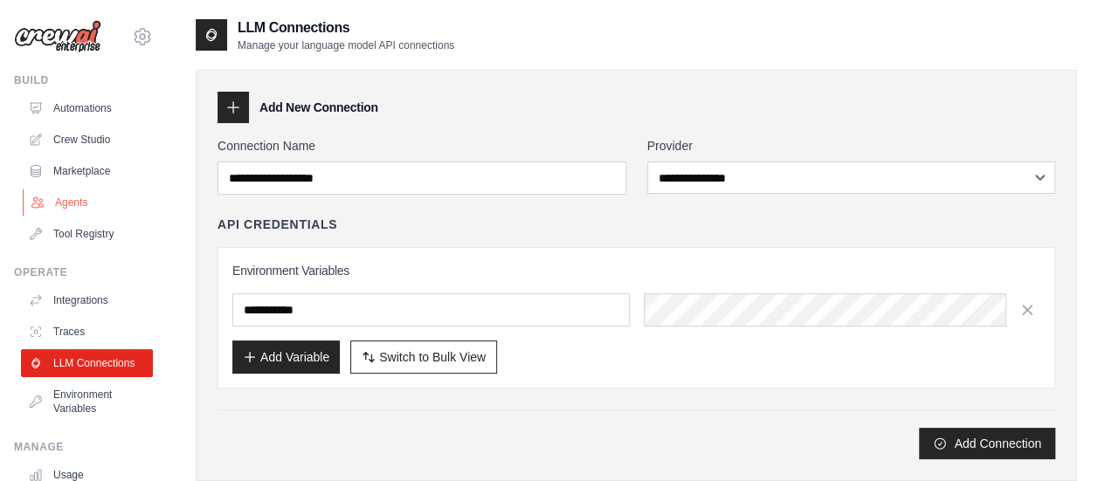
click at [79, 209] on link "Agents" at bounding box center [89, 203] width 132 height 28
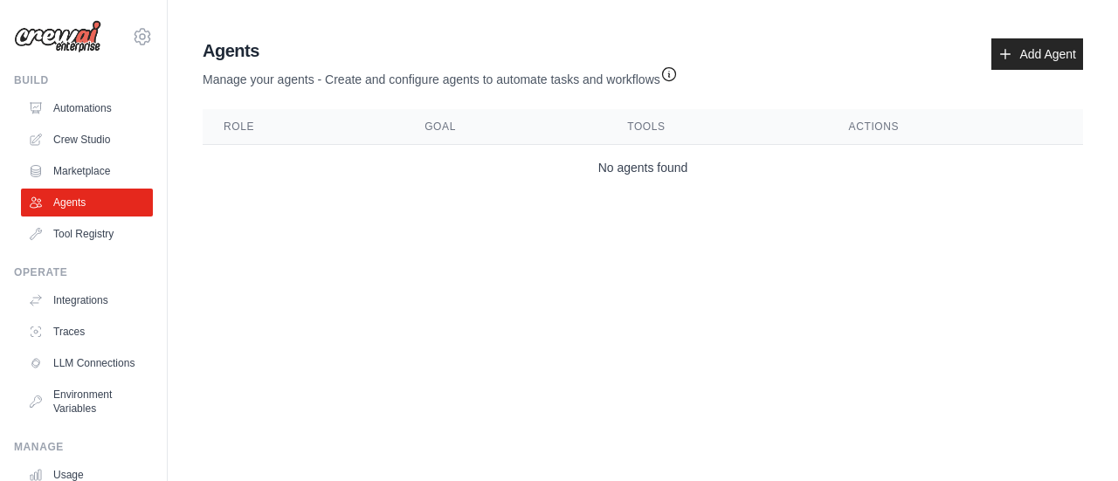
click at [672, 71] on icon "button" at bounding box center [668, 73] width 17 height 17
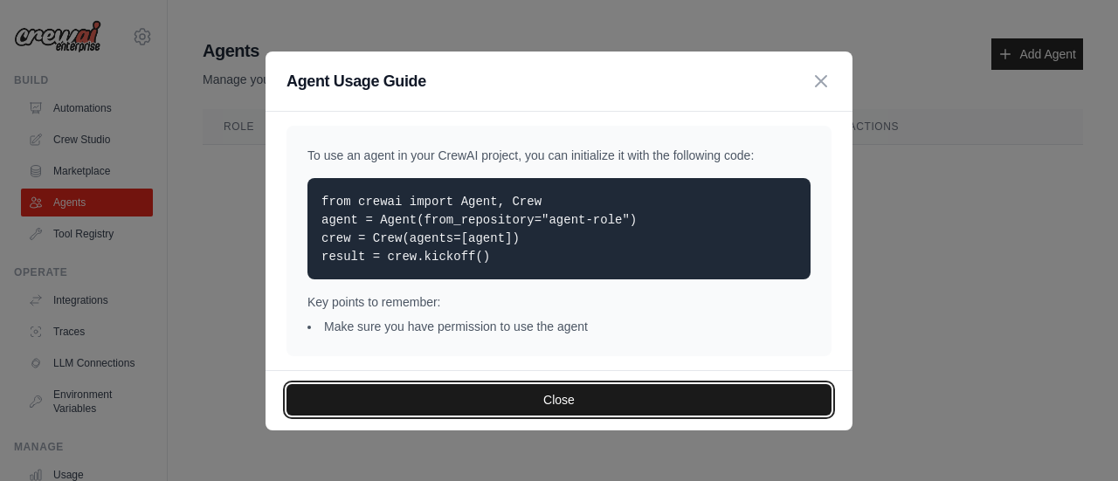
click at [578, 391] on button "Close" at bounding box center [558, 399] width 545 height 31
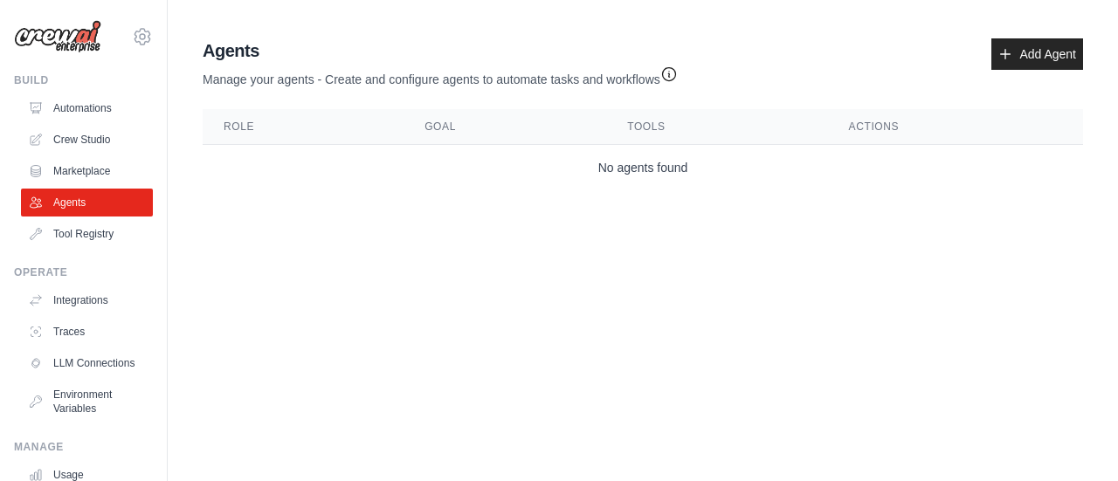
drag, startPoint x: 695, startPoint y: 77, endPoint x: 674, endPoint y: 67, distance: 23.1
click at [674, 67] on div "Agents Manage your agents - Create and configure agents to automate tasks and w…" at bounding box center [643, 63] width 880 height 50
click at [674, 67] on icon "button" at bounding box center [668, 73] width 17 height 17
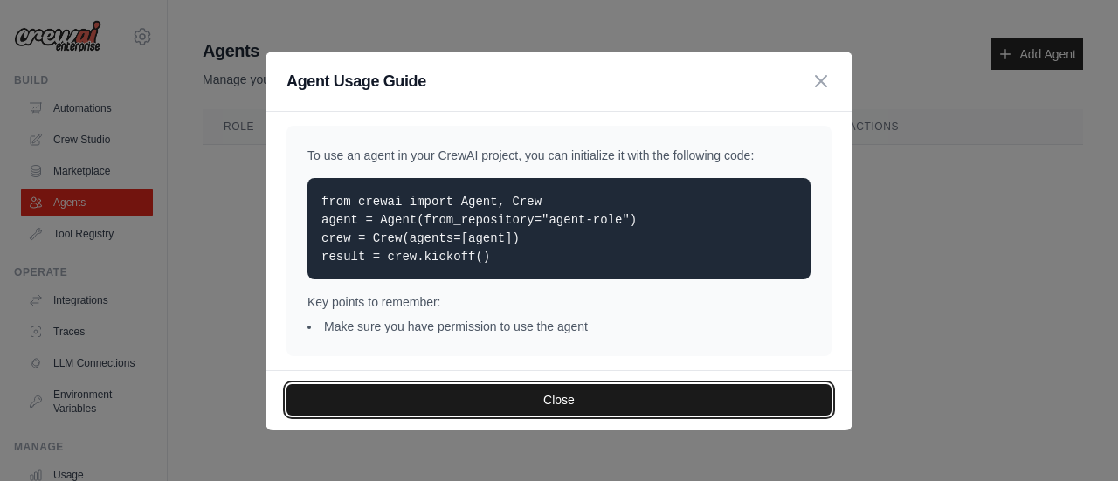
click at [576, 396] on button "Close" at bounding box center [558, 399] width 545 height 31
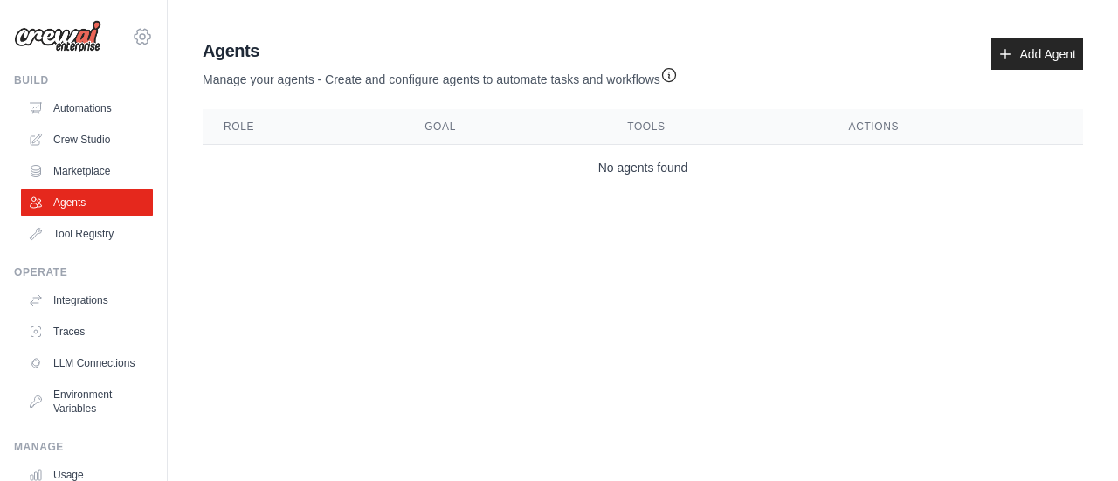
click at [132, 36] on icon at bounding box center [142, 36] width 21 height 21
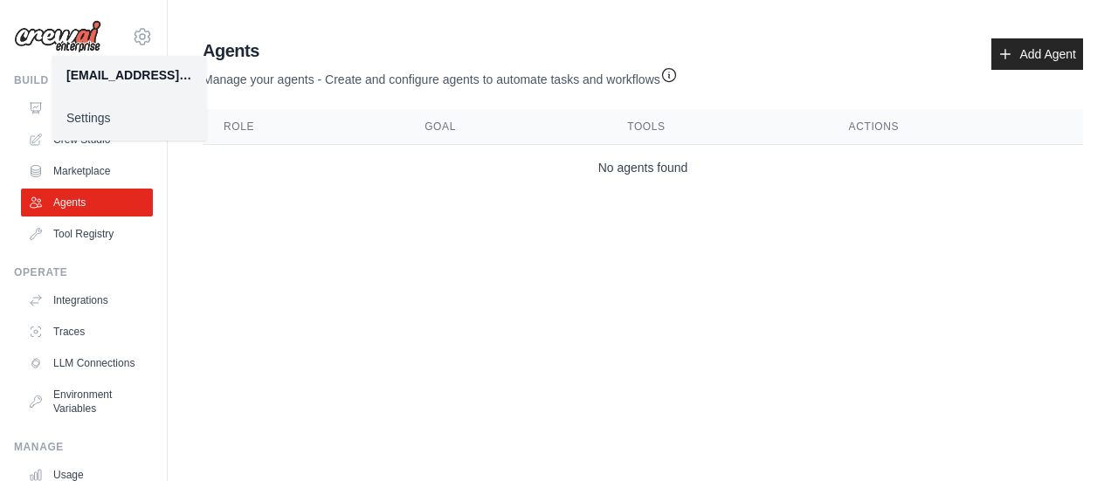
click at [73, 120] on link "Settings" at bounding box center [129, 117] width 154 height 31
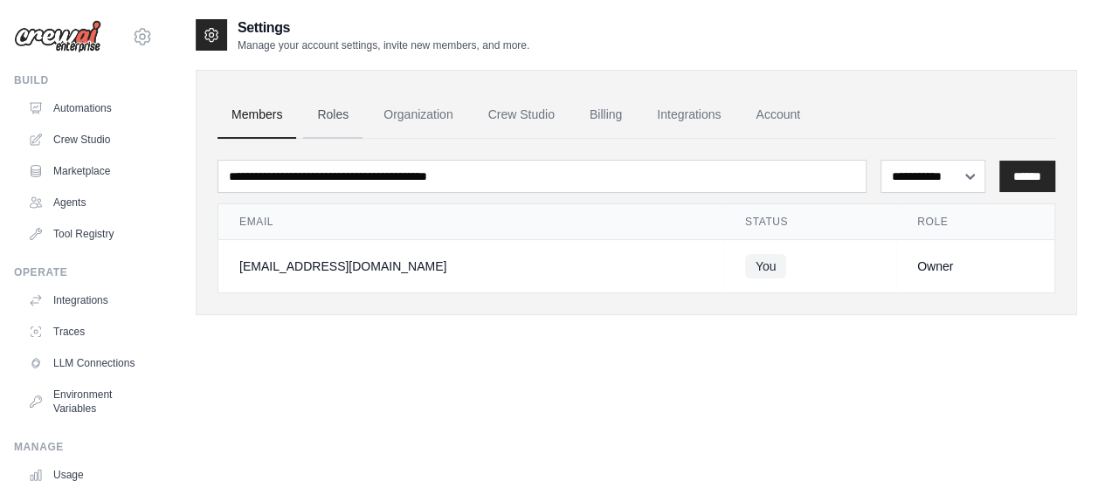
click at [335, 107] on link "Roles" at bounding box center [332, 115] width 59 height 47
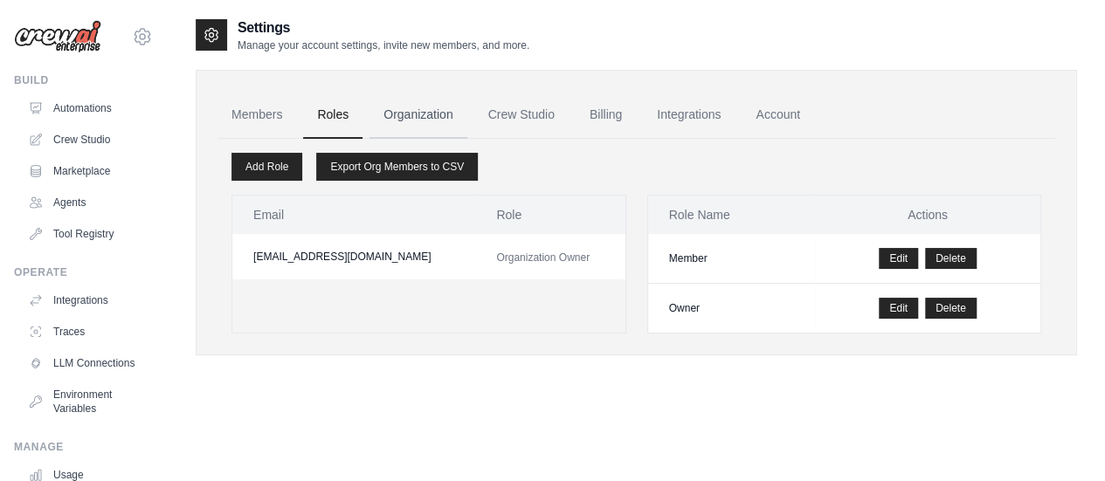
click at [410, 99] on link "Organization" at bounding box center [417, 115] width 97 height 47
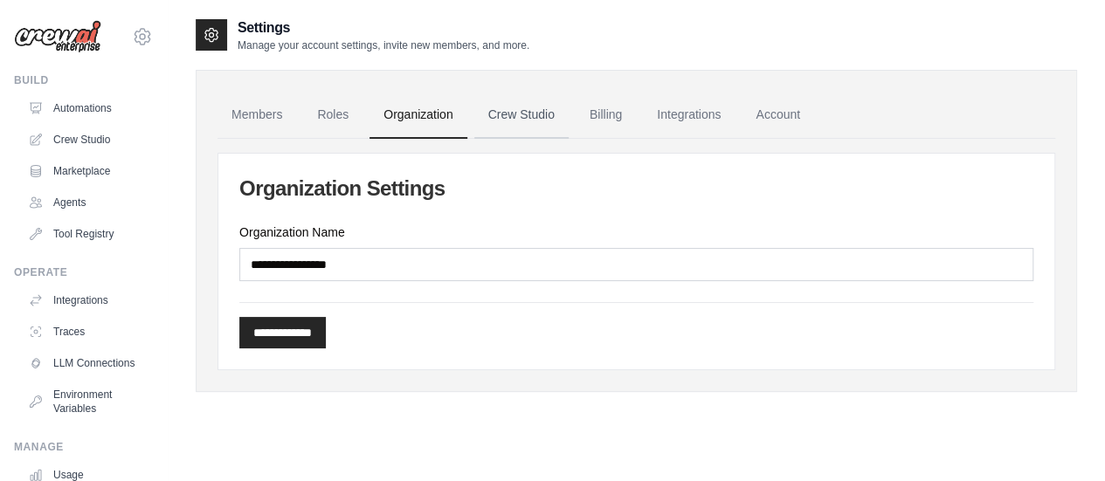
click at [501, 101] on link "Crew Studio" at bounding box center [521, 115] width 94 height 47
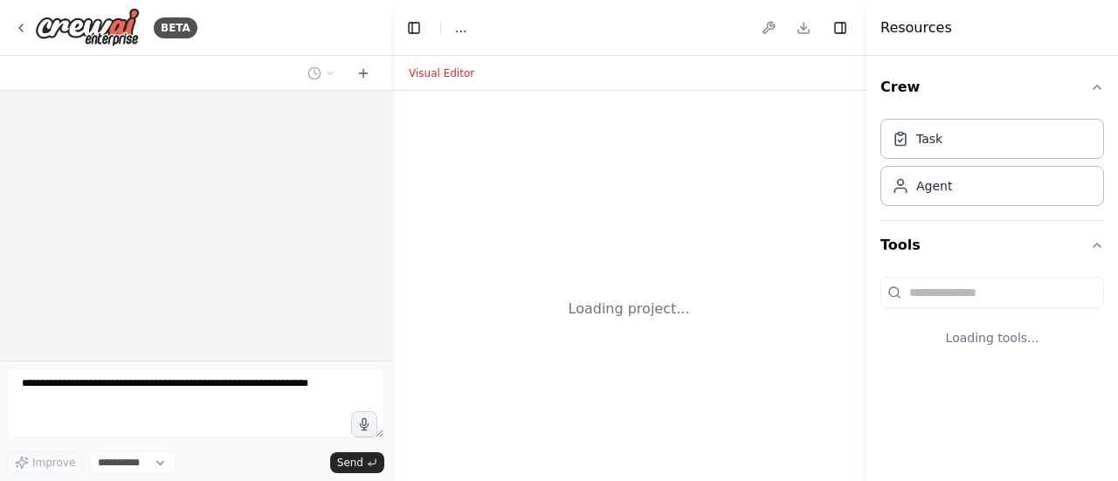
select select "****"
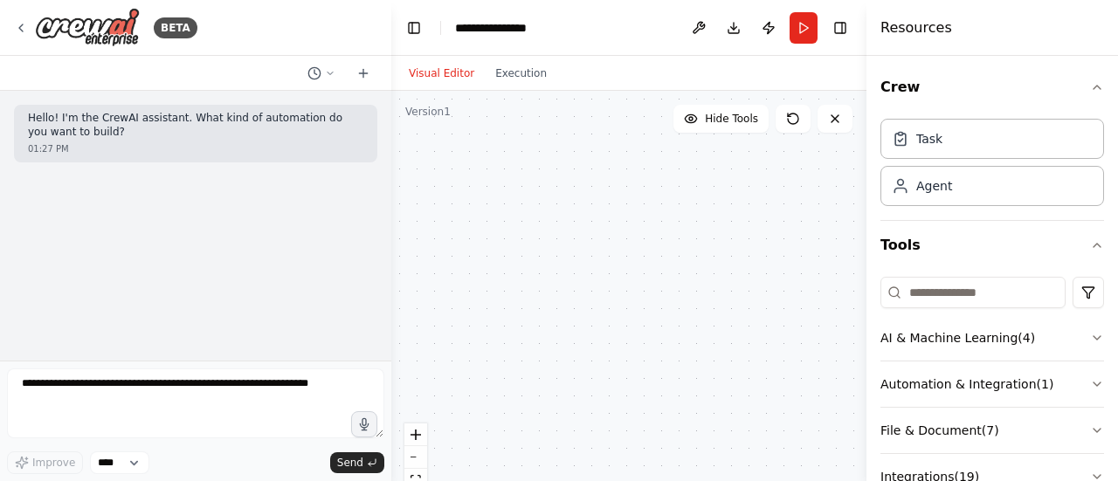
scroll to position [132, 0]
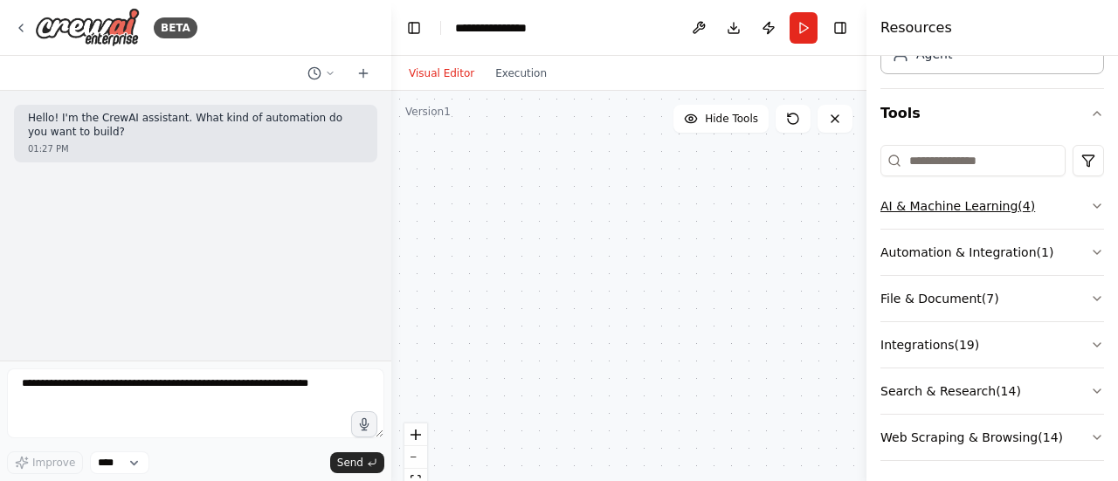
click at [1090, 199] on icon "button" at bounding box center [1097, 206] width 14 height 14
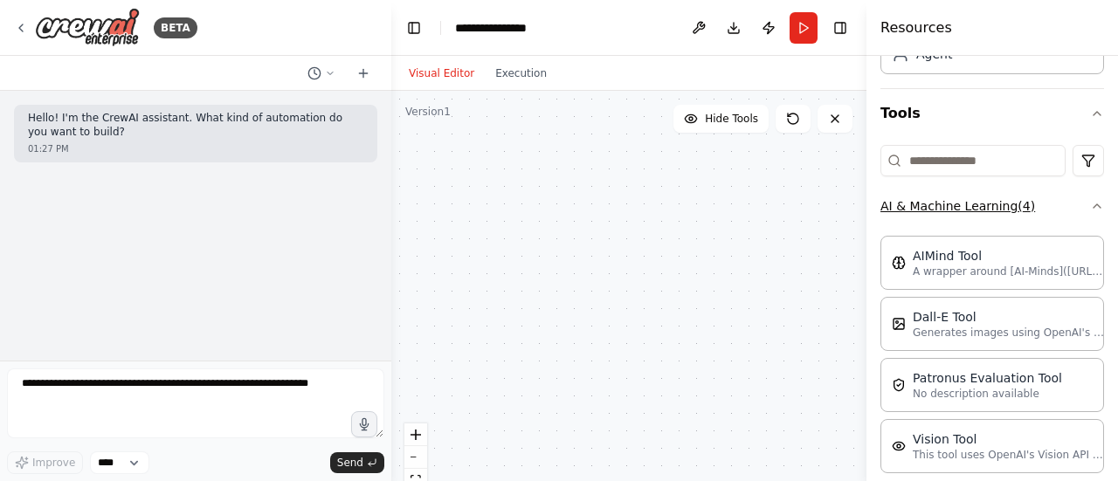
click at [1090, 199] on icon "button" at bounding box center [1097, 206] width 14 height 14
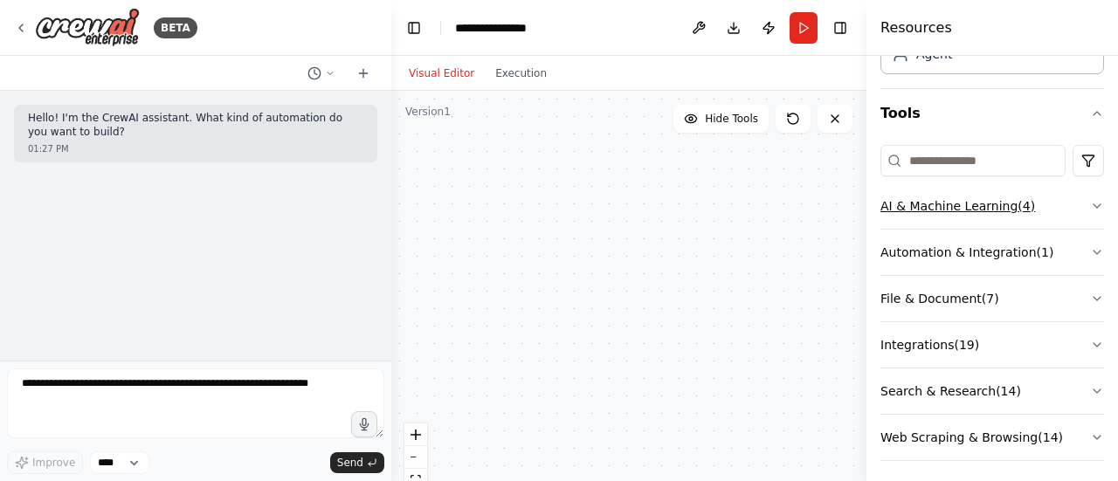
click at [1090, 205] on icon "button" at bounding box center [1097, 206] width 14 height 14
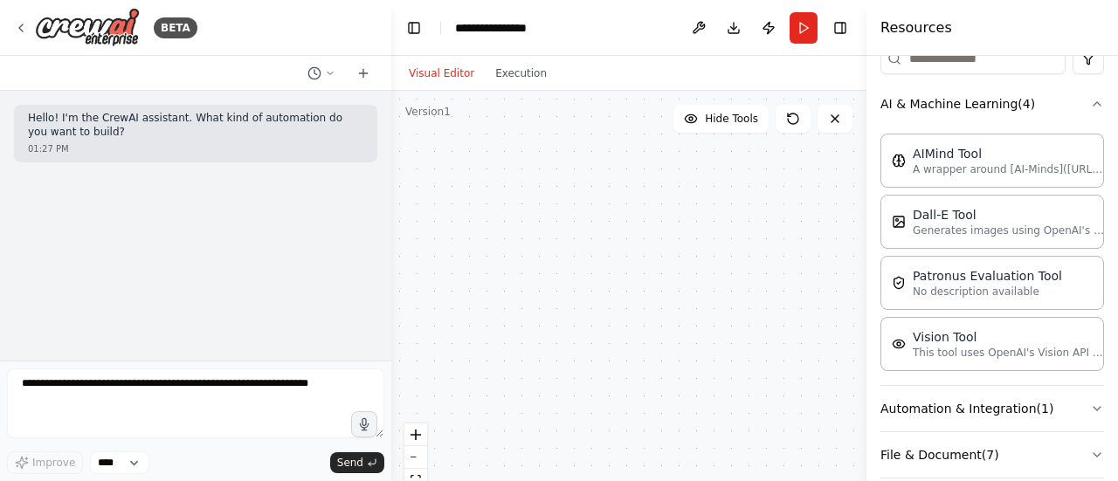
scroll to position [236, 0]
click at [1020, 224] on p "Generates images using OpenAI's Dall-E model." at bounding box center [1009, 228] width 192 height 14
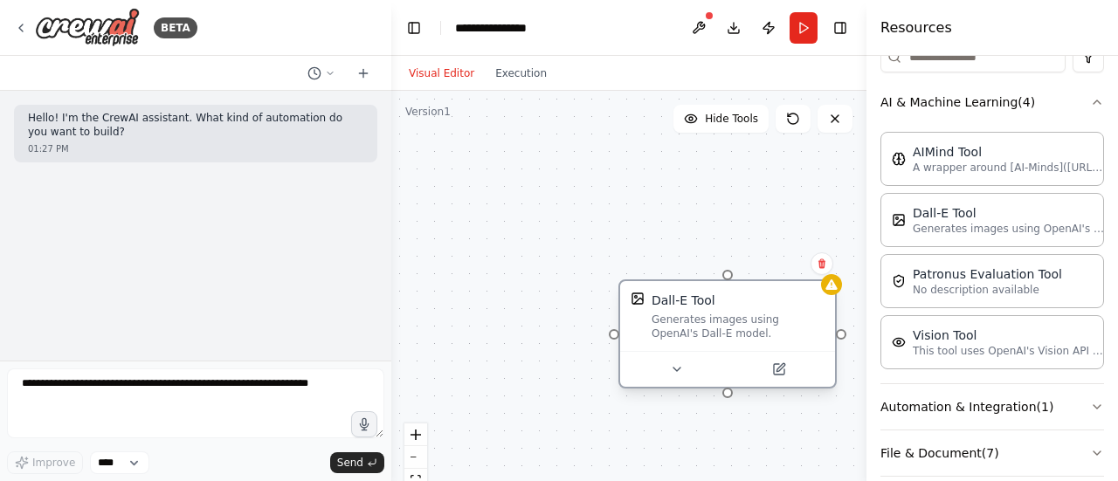
drag, startPoint x: 742, startPoint y: 333, endPoint x: 679, endPoint y: 313, distance: 66.6
click at [679, 313] on div "Generates images using OpenAI's Dall-E model." at bounding box center [737, 327] width 173 height 28
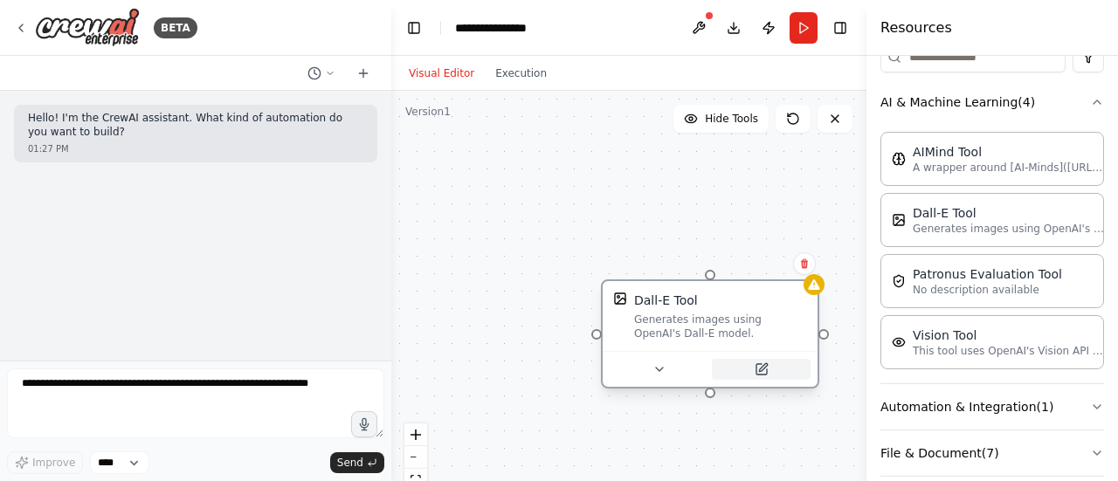
click at [763, 361] on button at bounding box center [761, 369] width 99 height 21
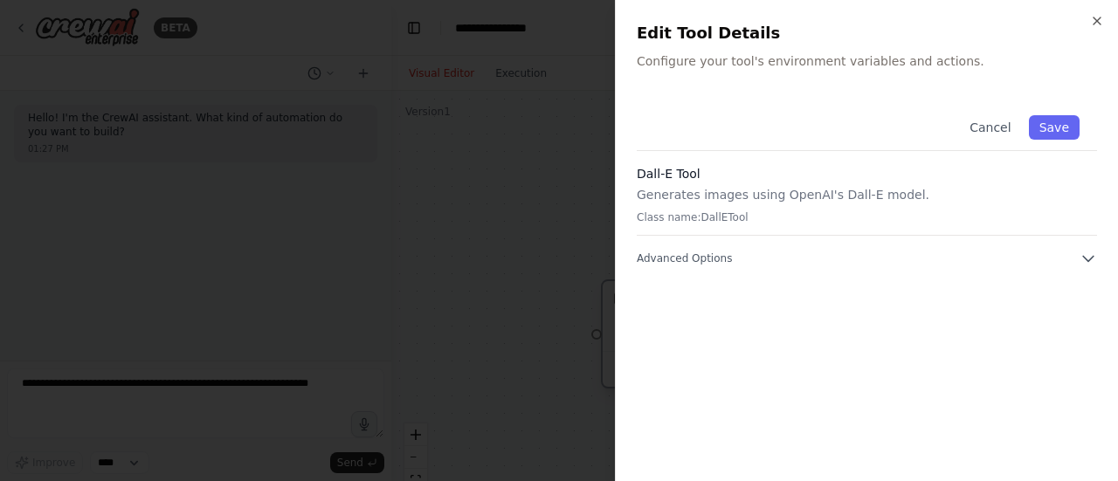
click at [763, 361] on body "**********" at bounding box center [559, 240] width 1118 height 481
click at [1092, 258] on icon "button" at bounding box center [1087, 258] width 17 height 17
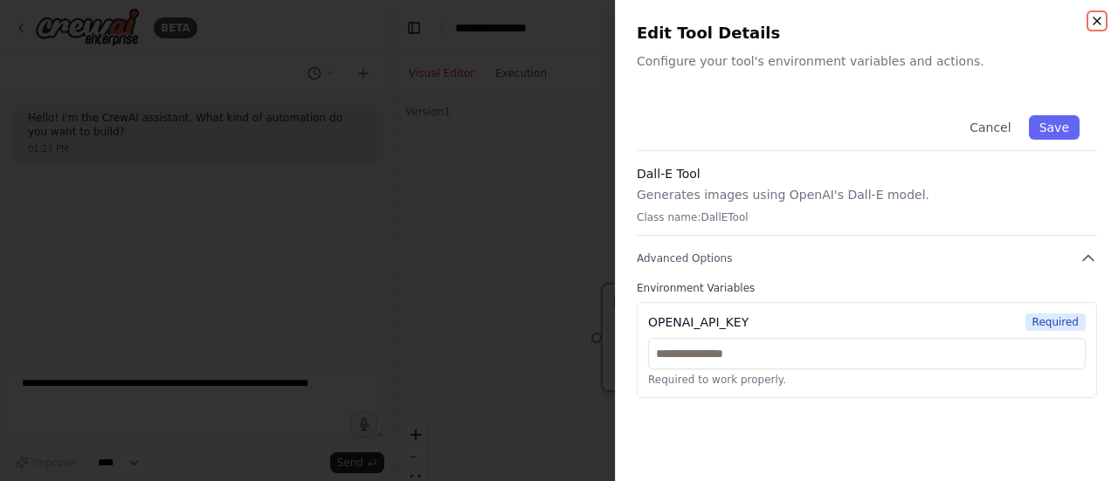
click at [1100, 18] on icon "button" at bounding box center [1097, 21] width 14 height 14
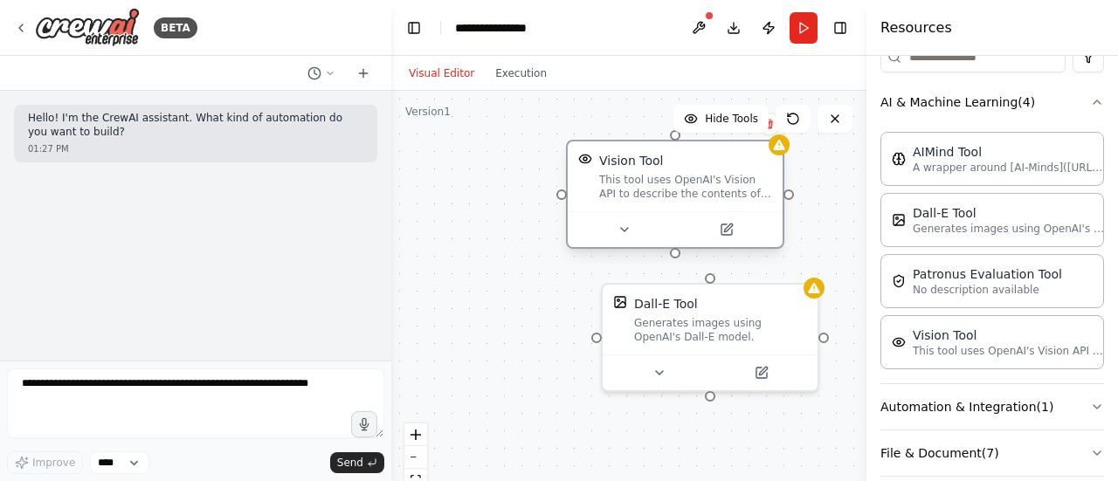
drag, startPoint x: 742, startPoint y: 255, endPoint x: 661, endPoint y: 189, distance: 104.3
click at [661, 189] on div "This tool uses OpenAI's Vision API to describe the contents of an image." at bounding box center [685, 187] width 173 height 28
click at [731, 228] on icon at bounding box center [727, 230] width 14 height 14
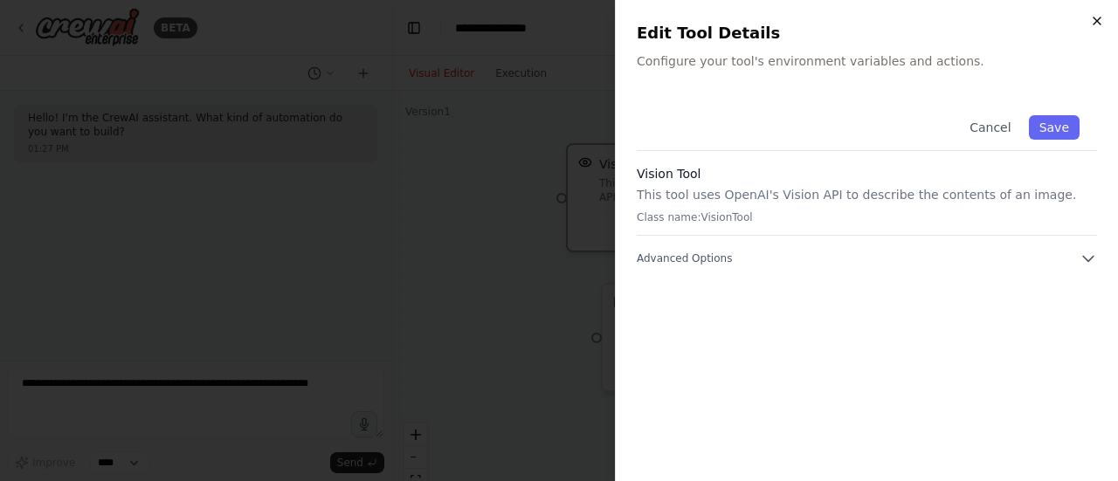
click at [1100, 17] on icon "button" at bounding box center [1096, 20] width 7 height 7
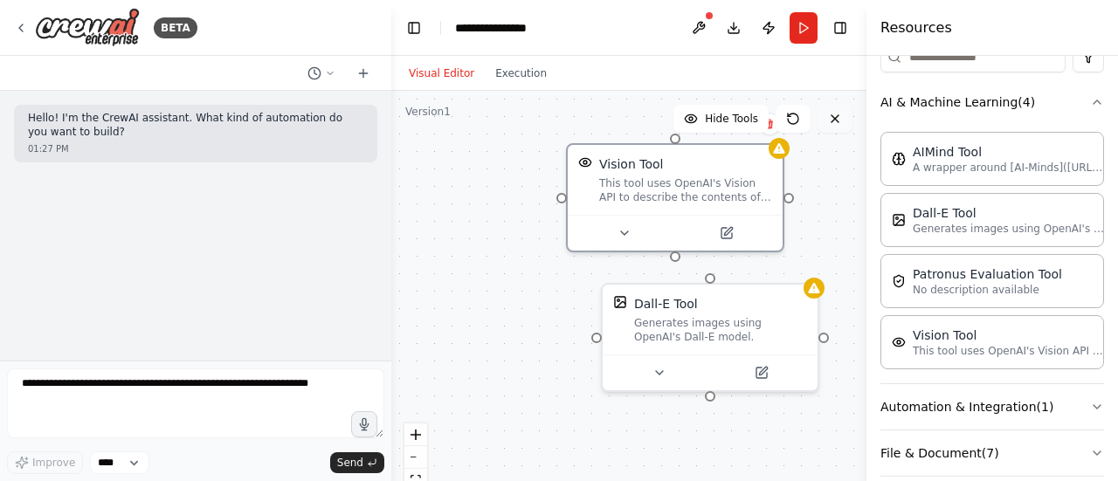
click at [845, 124] on button at bounding box center [834, 119] width 35 height 28
click at [836, 115] on icon at bounding box center [835, 119] width 14 height 14
click at [17, 29] on icon at bounding box center [21, 28] width 14 height 14
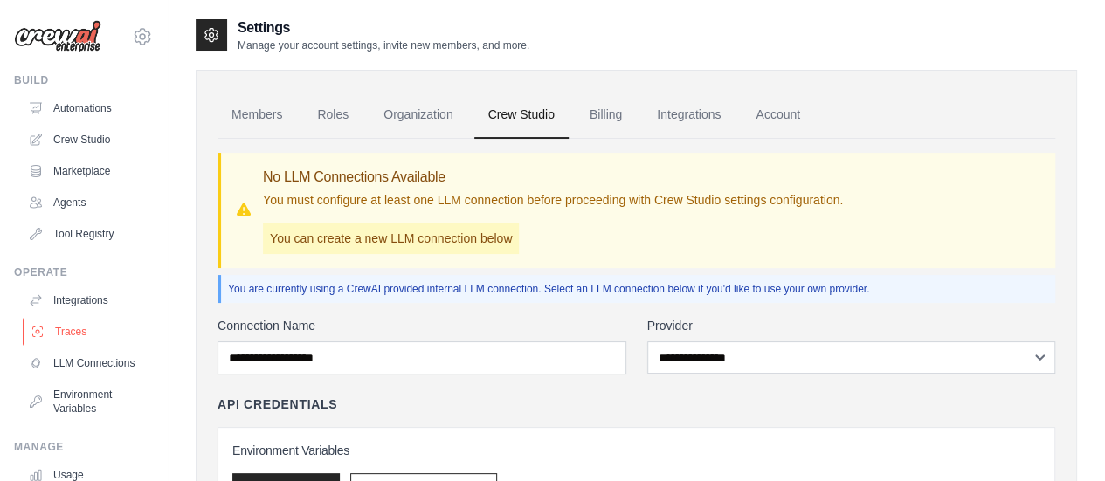
scroll to position [145, 0]
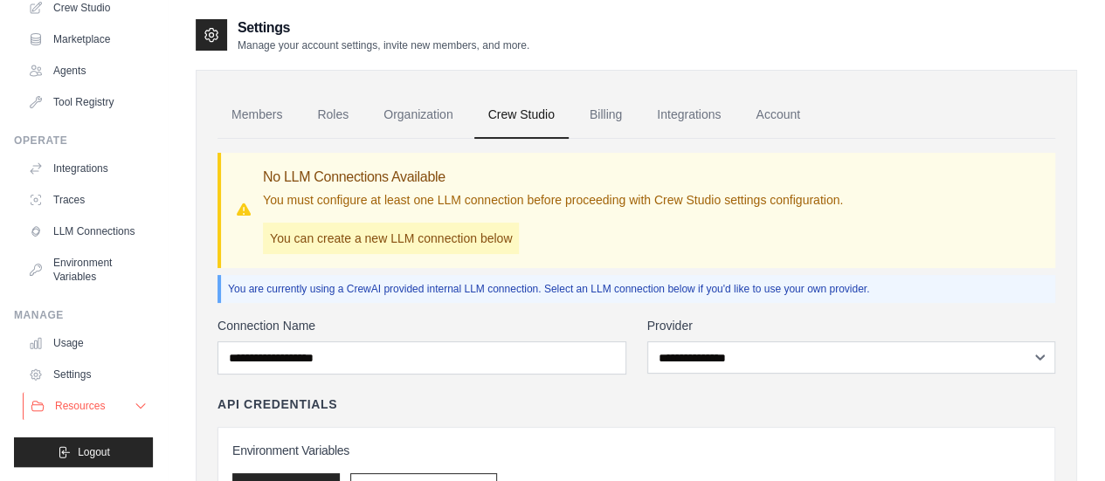
click at [134, 404] on icon at bounding box center [141, 406] width 14 height 14
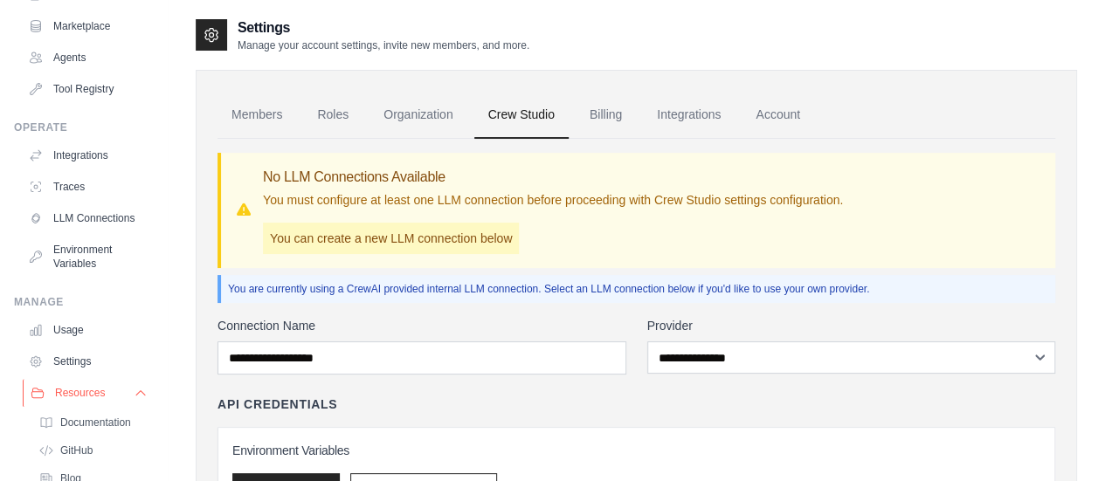
scroll to position [257, 0]
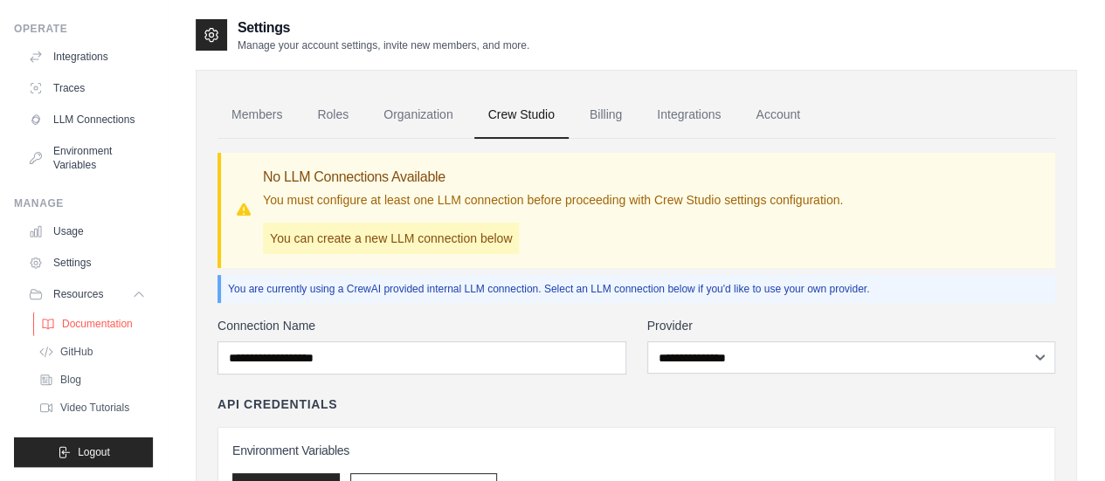
click at [73, 322] on span "Documentation" at bounding box center [97, 324] width 71 height 14
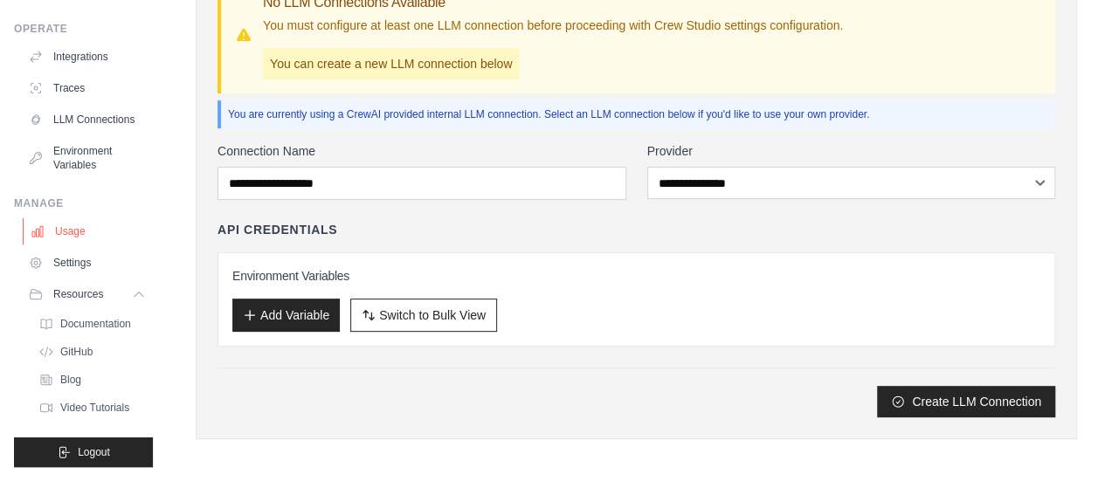
click at [73, 221] on link "Usage" at bounding box center [89, 231] width 132 height 28
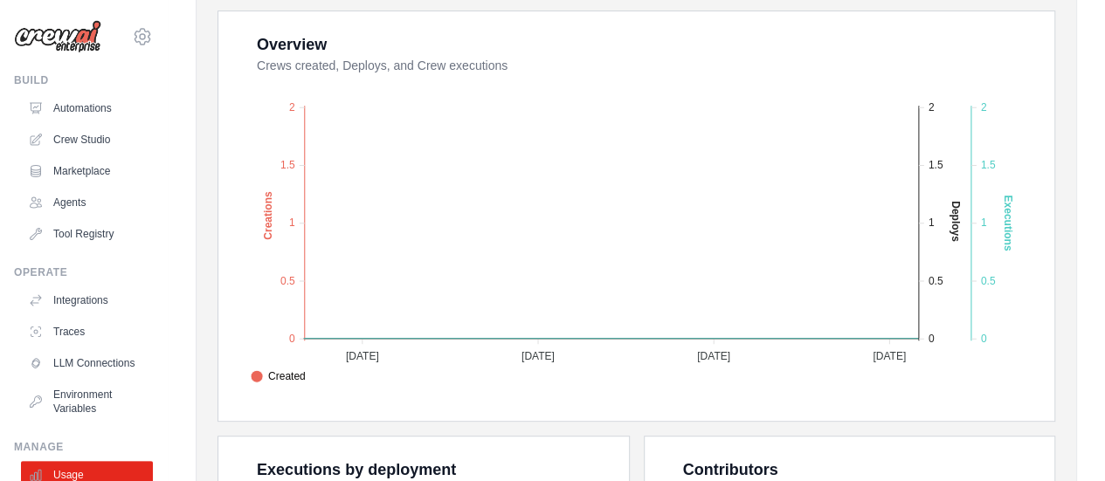
scroll to position [317, 0]
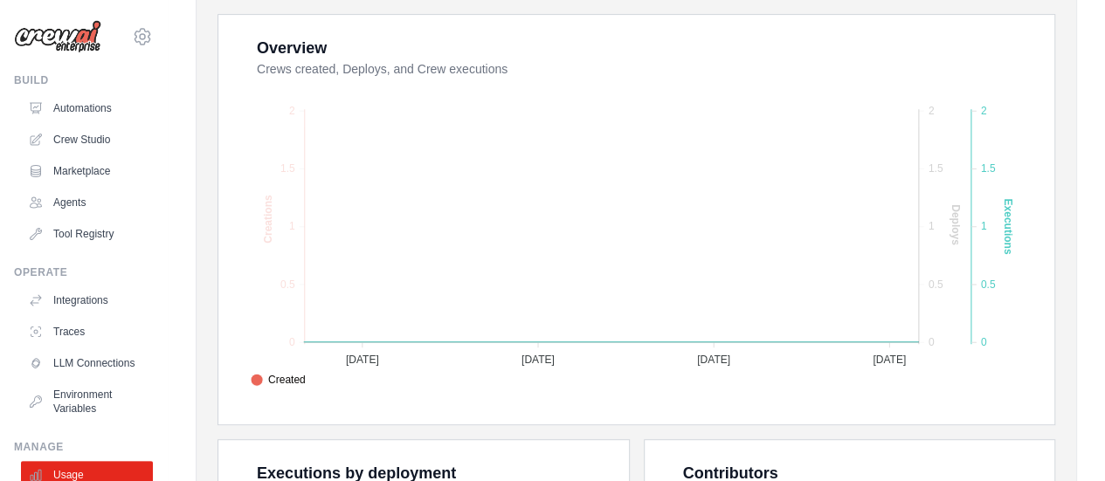
click at [320, 410] on span "Executions" at bounding box center [285, 418] width 69 height 16
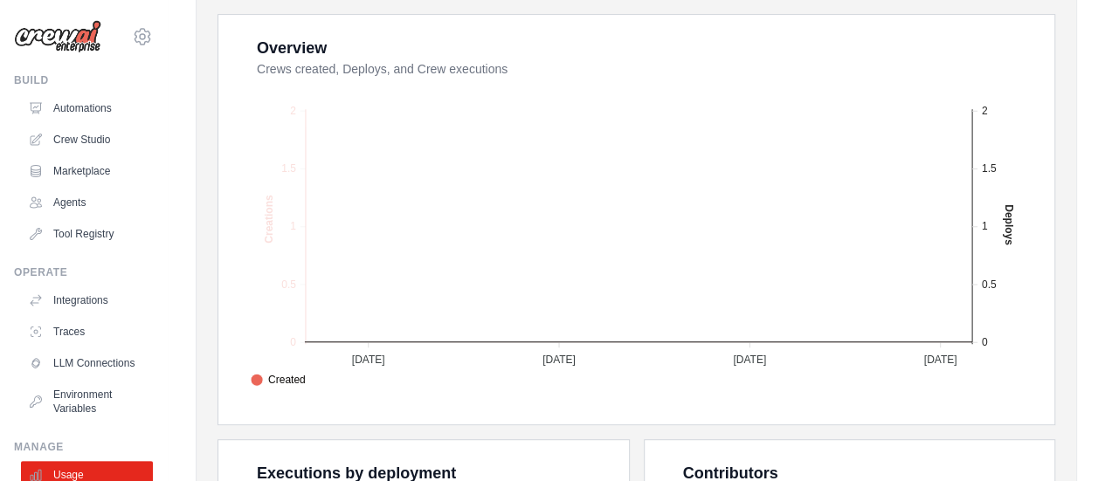
click at [306, 391] on span "Deploys" at bounding box center [278, 399] width 55 height 16
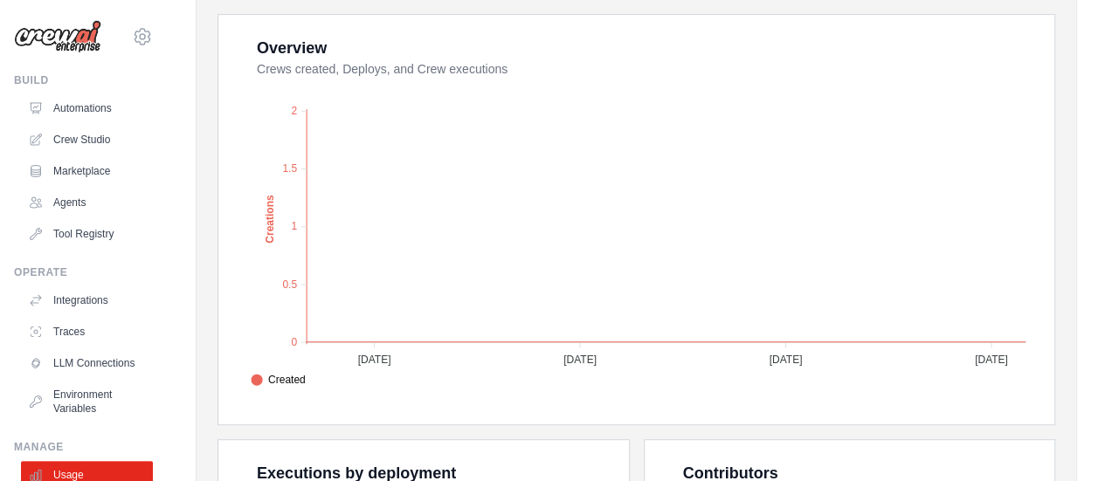
click at [306, 376] on span "Created" at bounding box center [278, 380] width 55 height 16
click at [306, 391] on span "Deploys" at bounding box center [278, 399] width 55 height 16
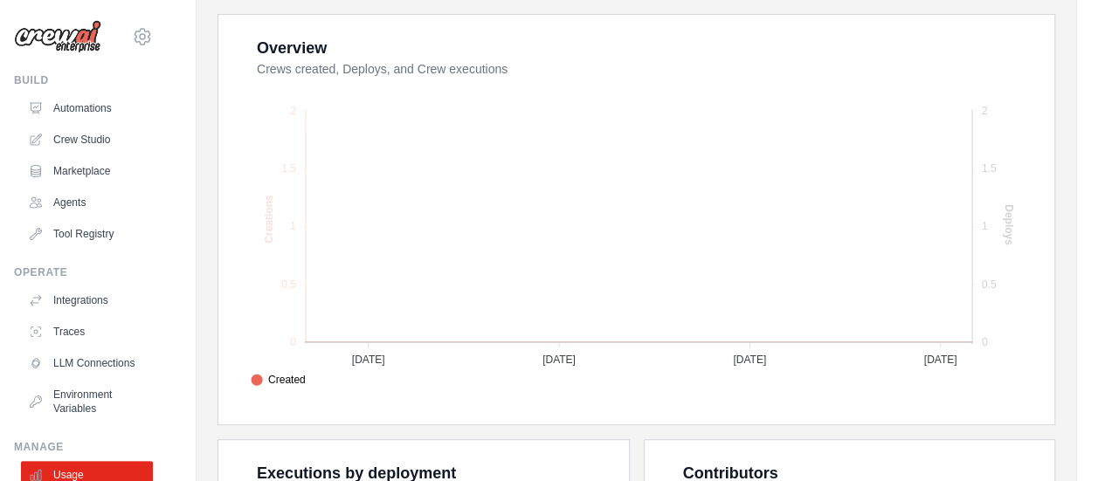
click at [320, 410] on span "Executions" at bounding box center [285, 418] width 69 height 16
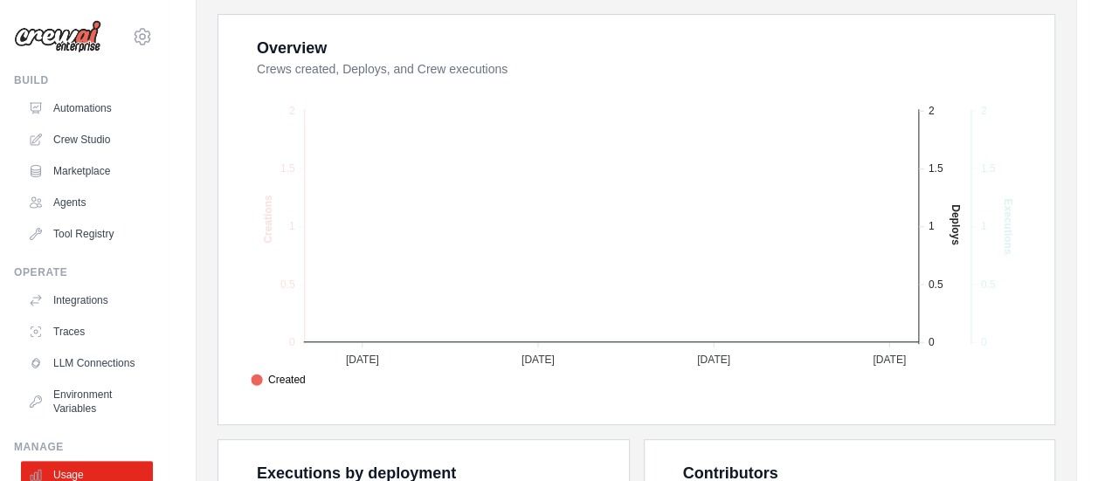
click at [306, 391] on span "Deploys" at bounding box center [278, 399] width 55 height 16
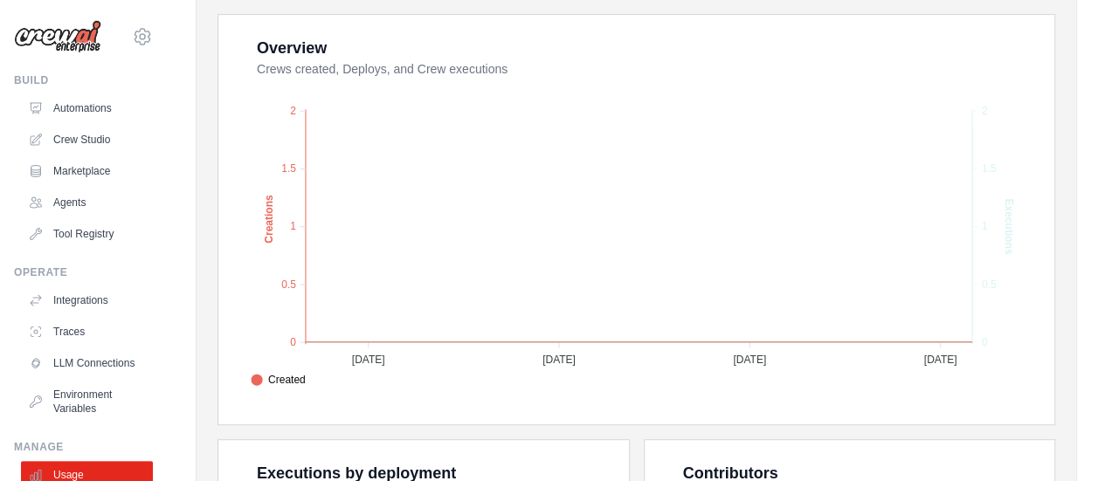
click at [306, 375] on span "Created" at bounding box center [278, 380] width 55 height 16
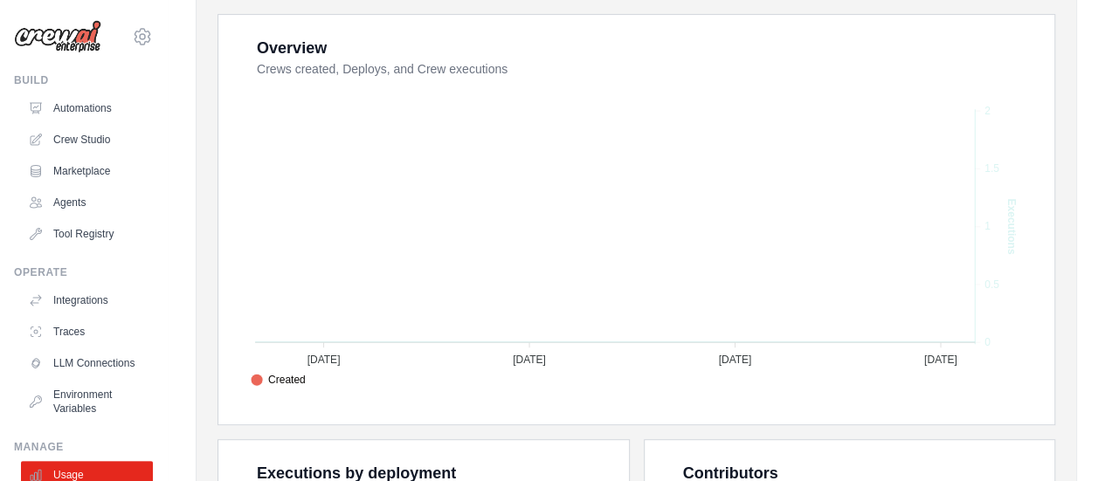
click at [306, 391] on span "Deploys" at bounding box center [278, 399] width 55 height 16
click at [306, 377] on span "Created" at bounding box center [278, 380] width 55 height 16
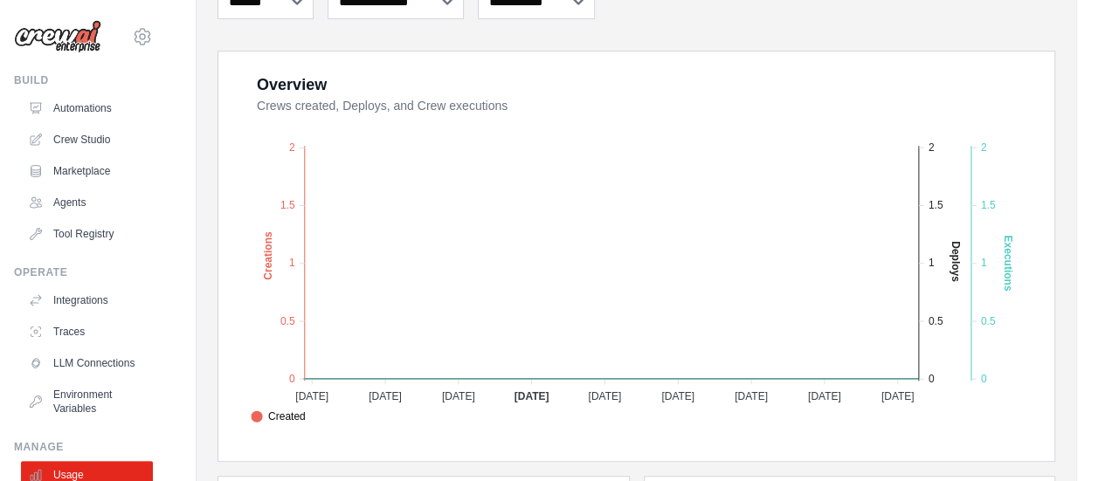
scroll to position [279, 0]
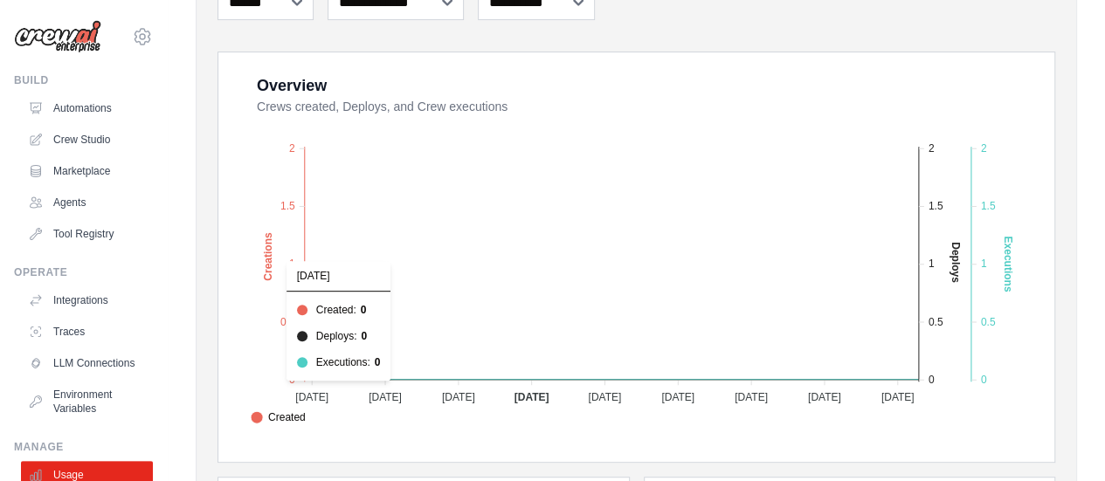
click at [264, 245] on text "Creations" at bounding box center [268, 256] width 12 height 49
click at [264, 247] on text "Creations" at bounding box center [268, 256] width 12 height 49
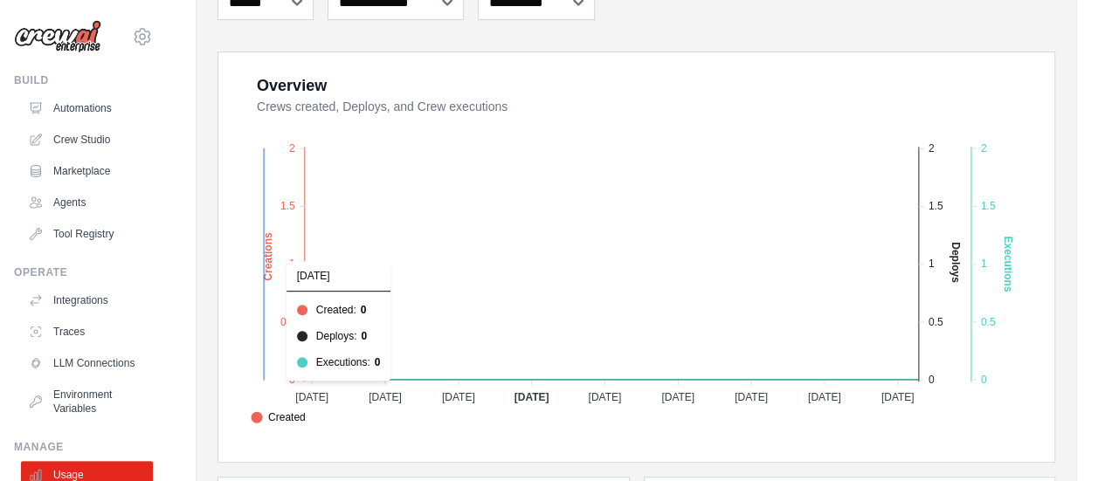
click at [267, 245] on text "Creations" at bounding box center [268, 256] width 12 height 49
click at [220, 237] on div "Overview Crews created, Deploys, and Crew executions Created Deploys Executions…" at bounding box center [636, 257] width 836 height 410
click at [250, 237] on foreignobject "Created Deploys Executions" at bounding box center [638, 275] width 791 height 306
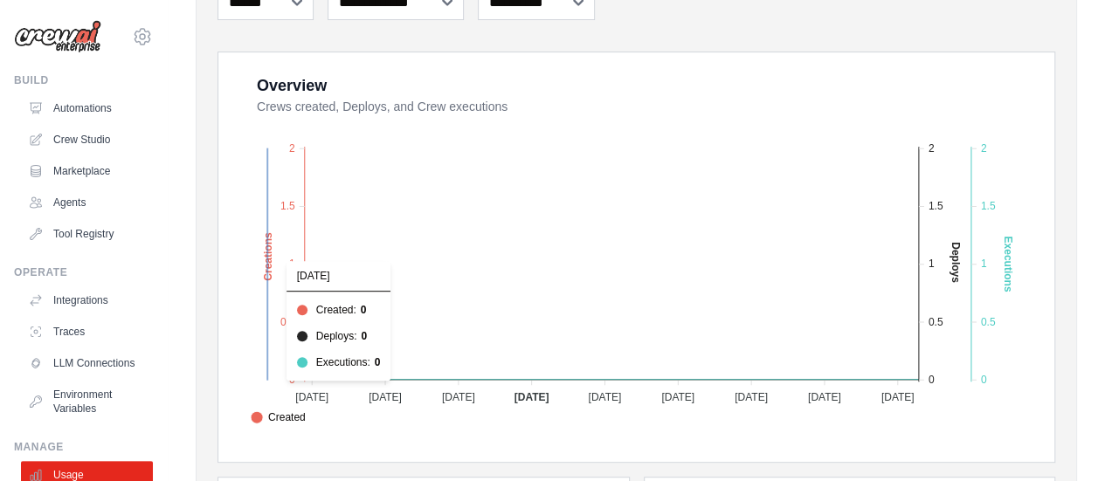
click at [268, 241] on text "Creations" at bounding box center [268, 256] width 12 height 49
click at [265, 242] on text "Creations" at bounding box center [268, 256] width 12 height 49
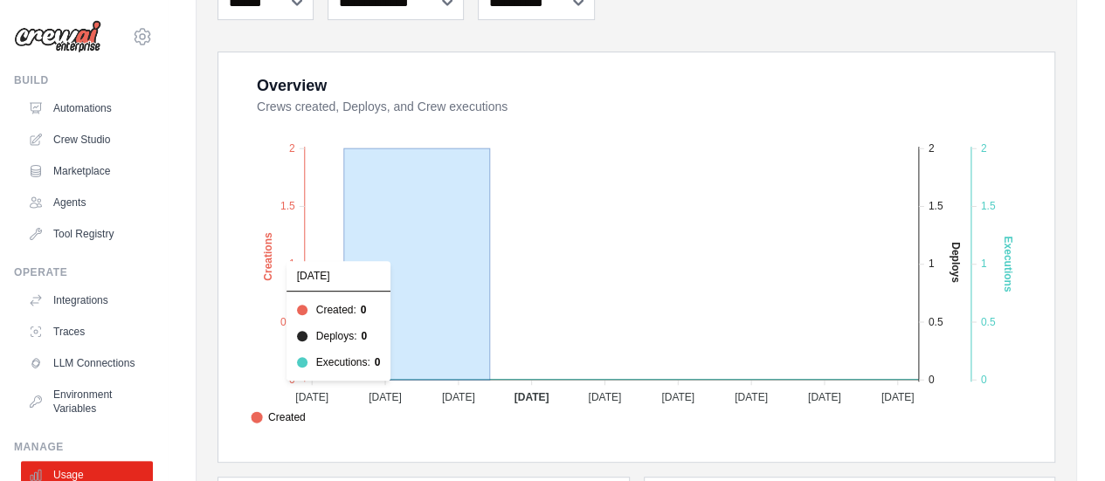
drag, startPoint x: 344, startPoint y: 178, endPoint x: 522, endPoint y: 223, distance: 183.6
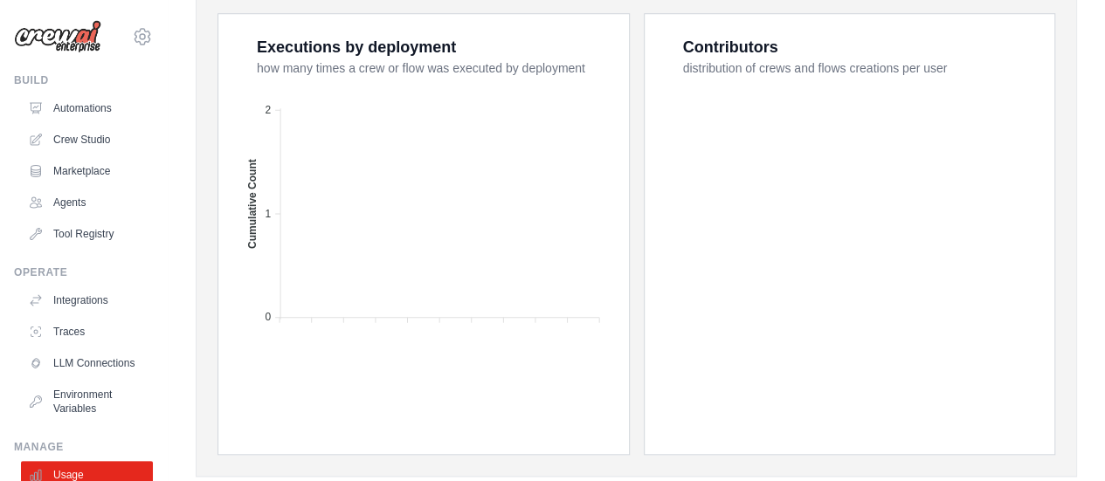
scroll to position [740, 0]
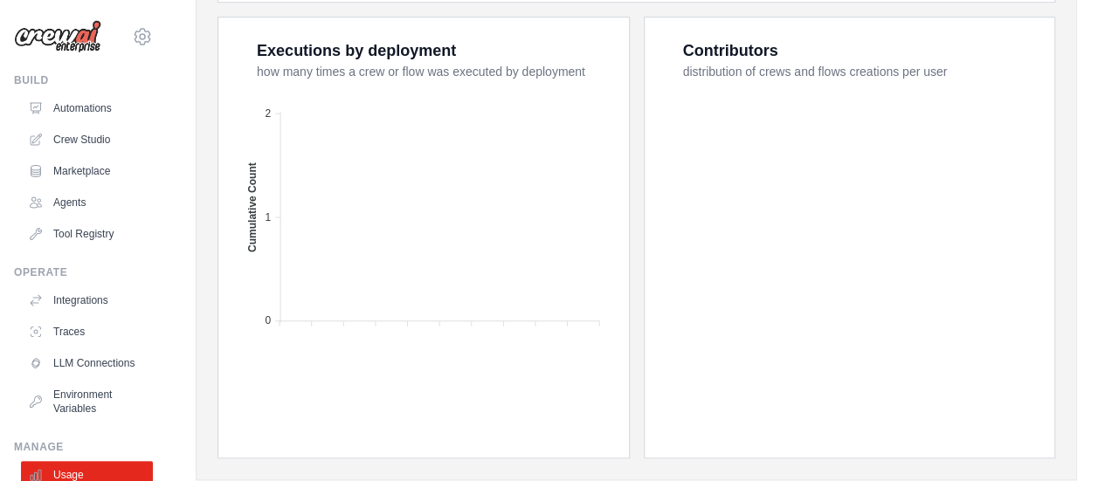
click at [422, 223] on foreignobject at bounding box center [425, 240] width 365 height 306
click at [252, 210] on text "Cumulative Count" at bounding box center [252, 207] width 12 height 90
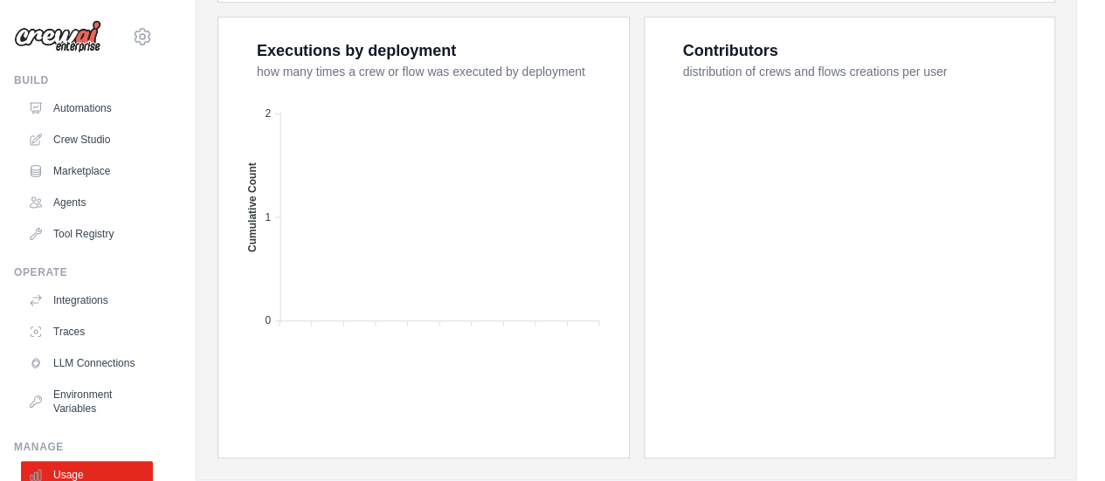
click at [252, 210] on text "Cumulative Count" at bounding box center [252, 207] width 12 height 90
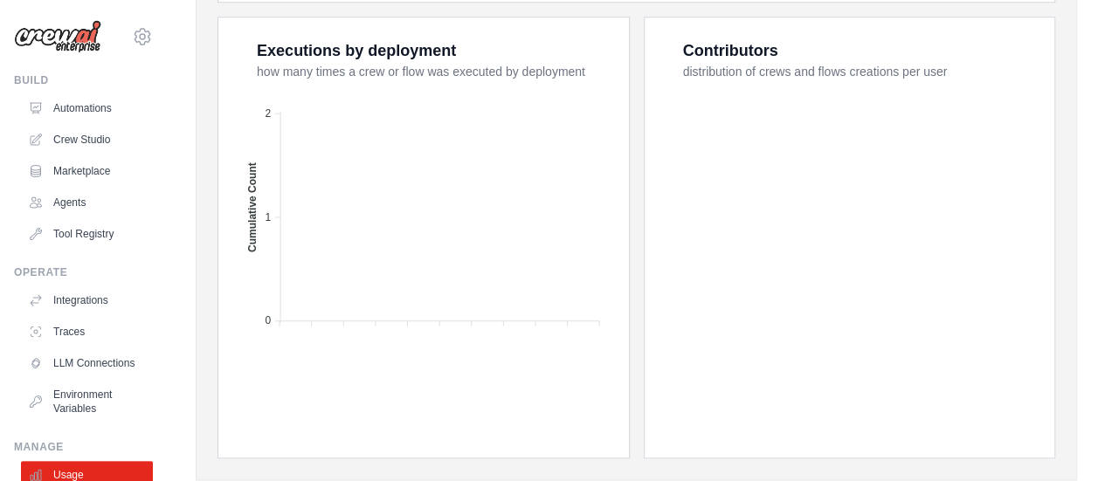
click at [251, 186] on text "Cumulative Count" at bounding box center [252, 207] width 12 height 90
click at [272, 215] on foreignobject at bounding box center [425, 240] width 365 height 306
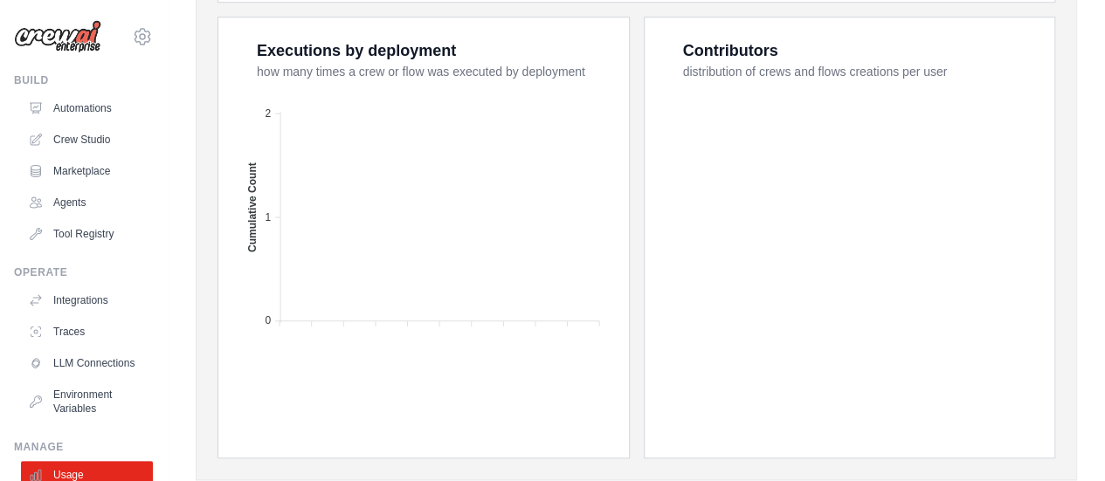
click at [272, 215] on foreignobject at bounding box center [425, 240] width 365 height 306
click at [265, 214] on tspan "1" at bounding box center [268, 217] width 6 height 12
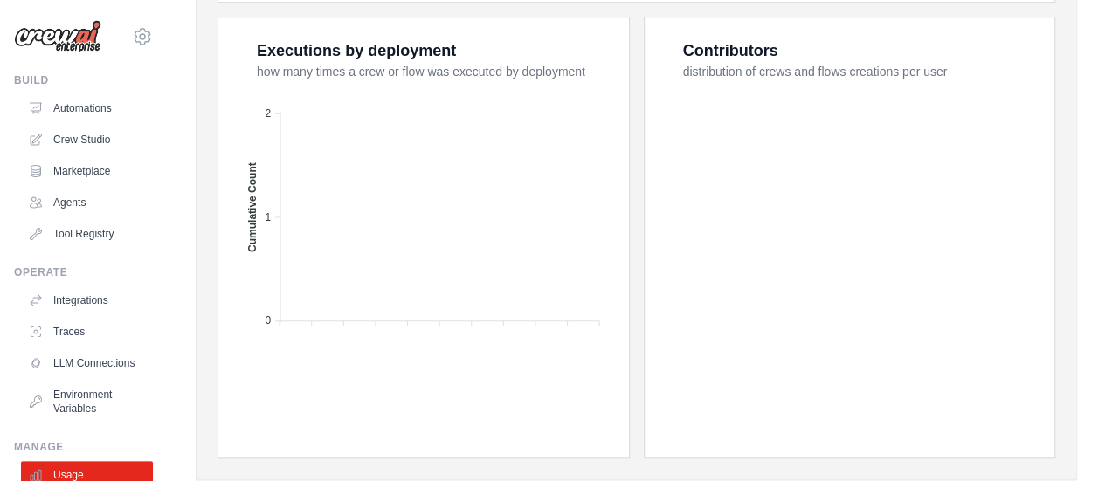
click at [265, 214] on tspan "1" at bounding box center [268, 217] width 6 height 12
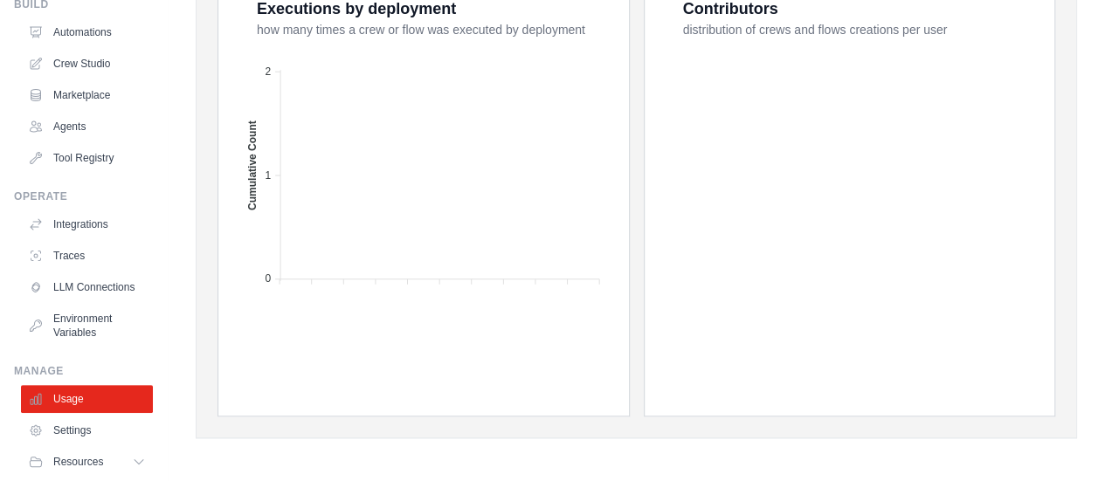
scroll to position [70, 0]
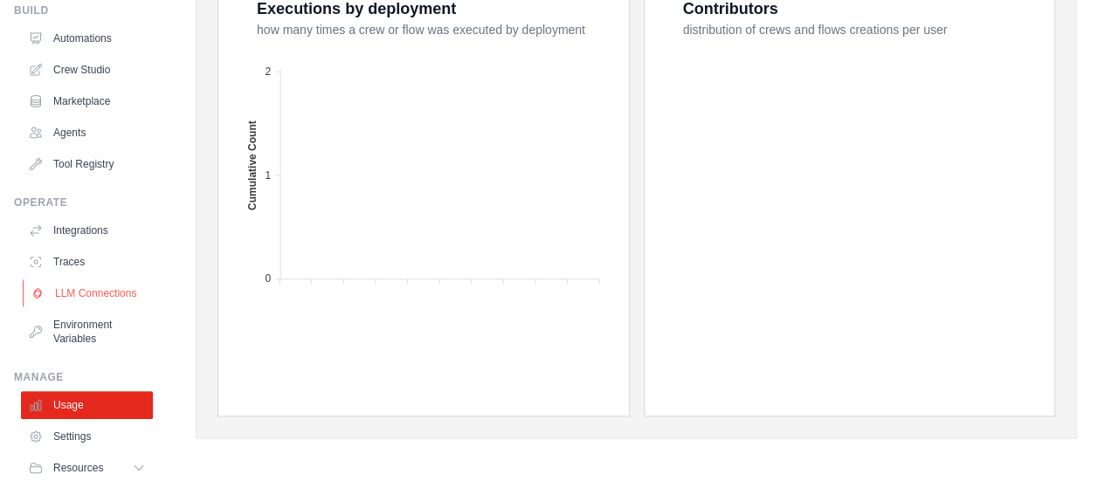
click at [63, 301] on link "LLM Connections" at bounding box center [89, 293] width 132 height 28
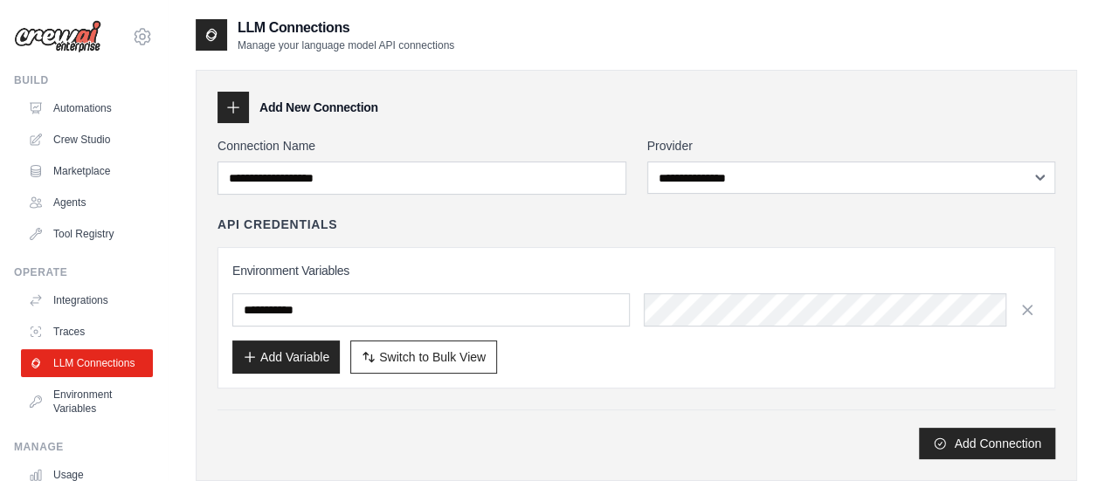
scroll to position [197, 0]
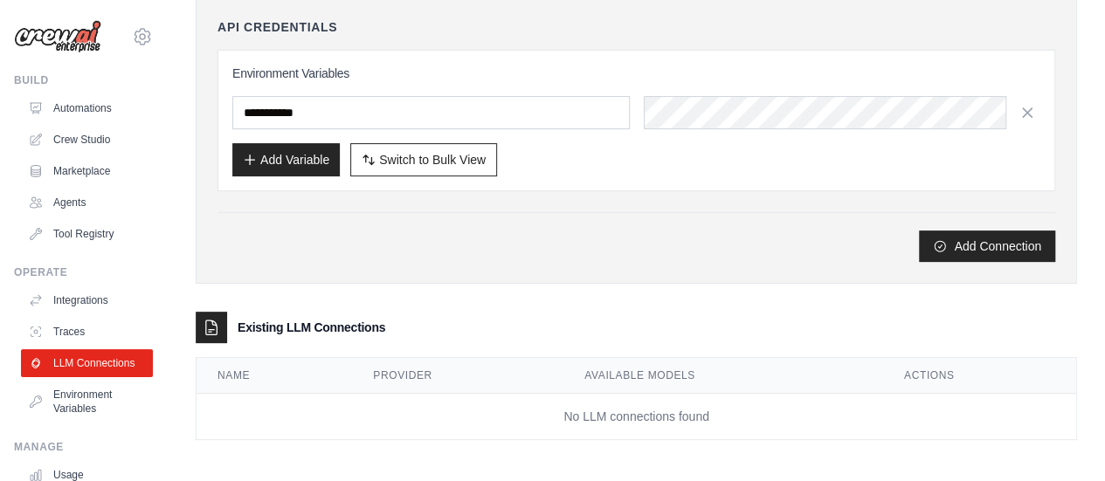
click at [210, 313] on div at bounding box center [211, 327] width 31 height 31
click at [999, 252] on button "Add Connection" at bounding box center [987, 245] width 136 height 31
click at [970, 240] on button "Add Connection" at bounding box center [987, 245] width 136 height 31
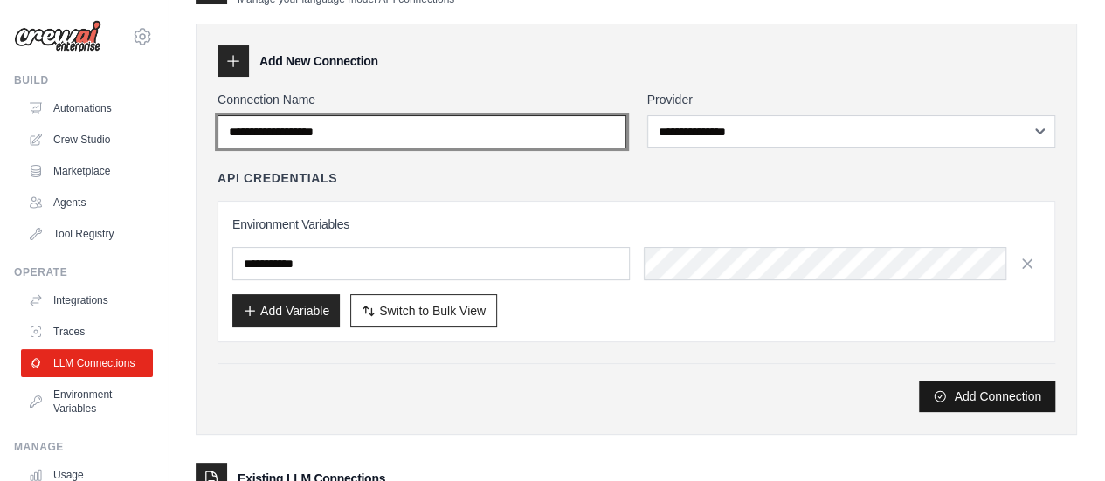
scroll to position [47, 0]
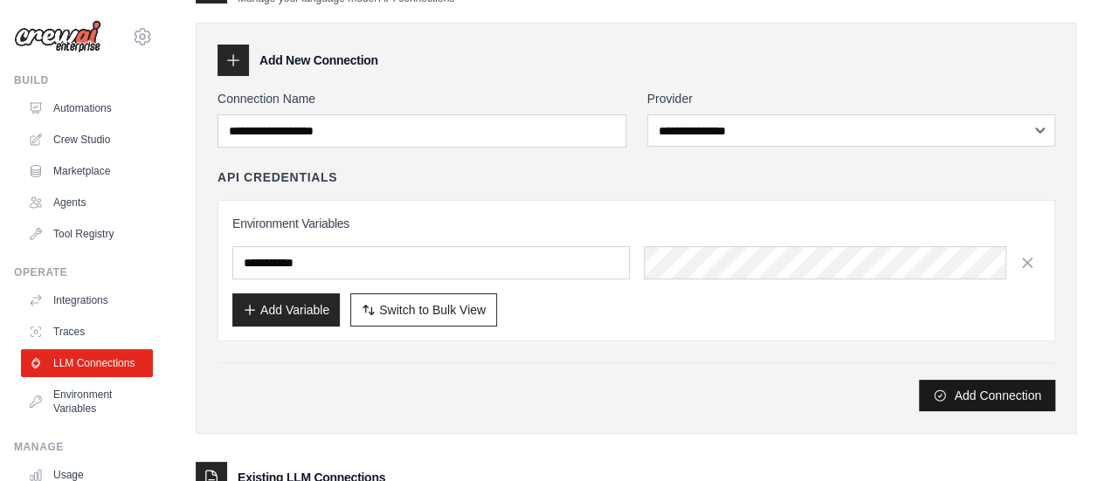
click at [1027, 383] on button "Add Connection" at bounding box center [987, 395] width 136 height 31
click at [907, 348] on div "**********" at bounding box center [635, 251] width 837 height 322
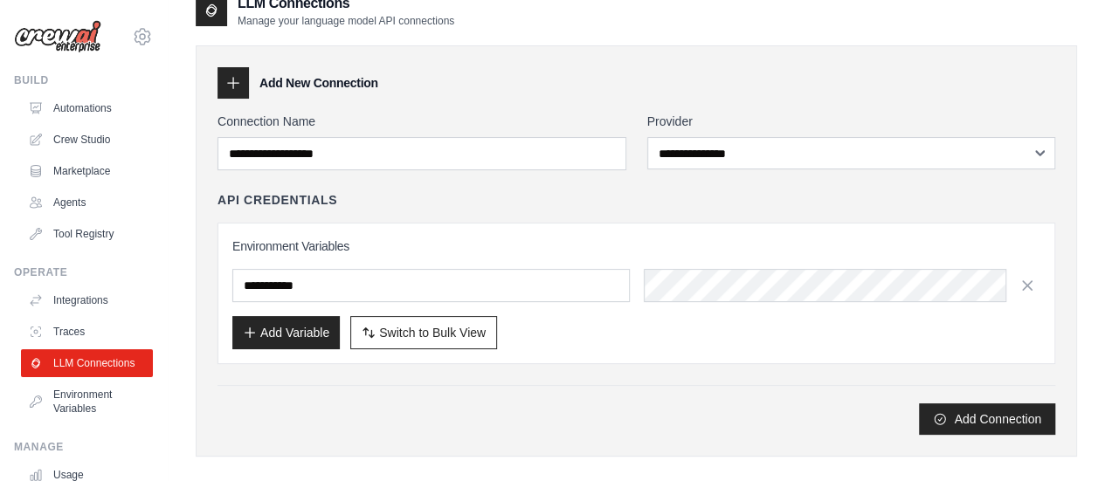
scroll to position [0, 0]
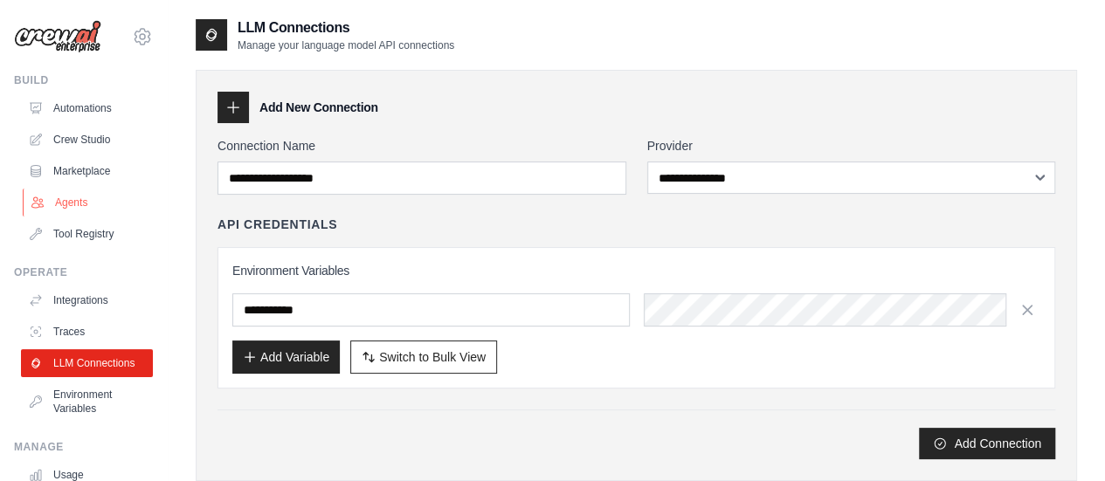
click at [76, 207] on link "Agents" at bounding box center [89, 203] width 132 height 28
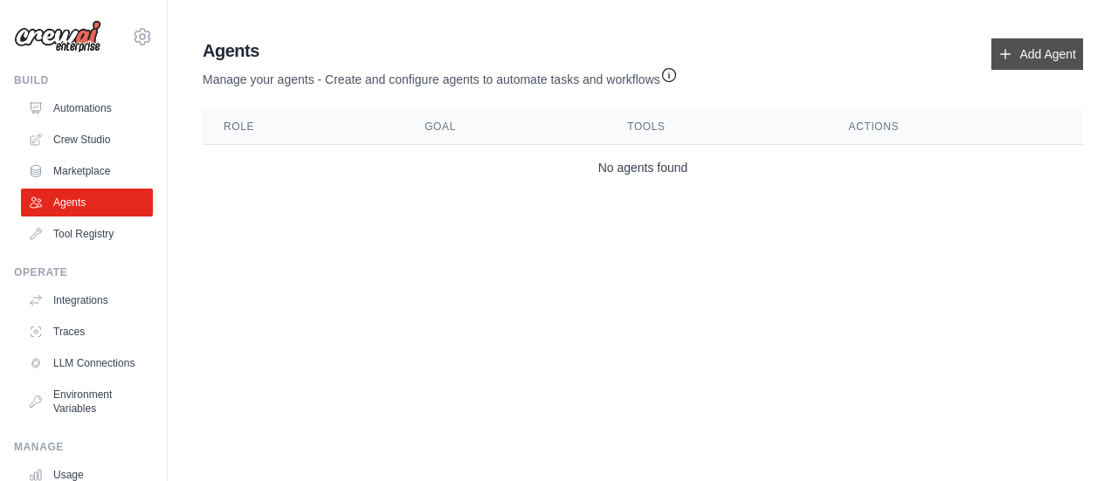
click at [1002, 59] on icon at bounding box center [1005, 54] width 14 height 14
click at [1046, 51] on link "Add Agent" at bounding box center [1037, 53] width 92 height 31
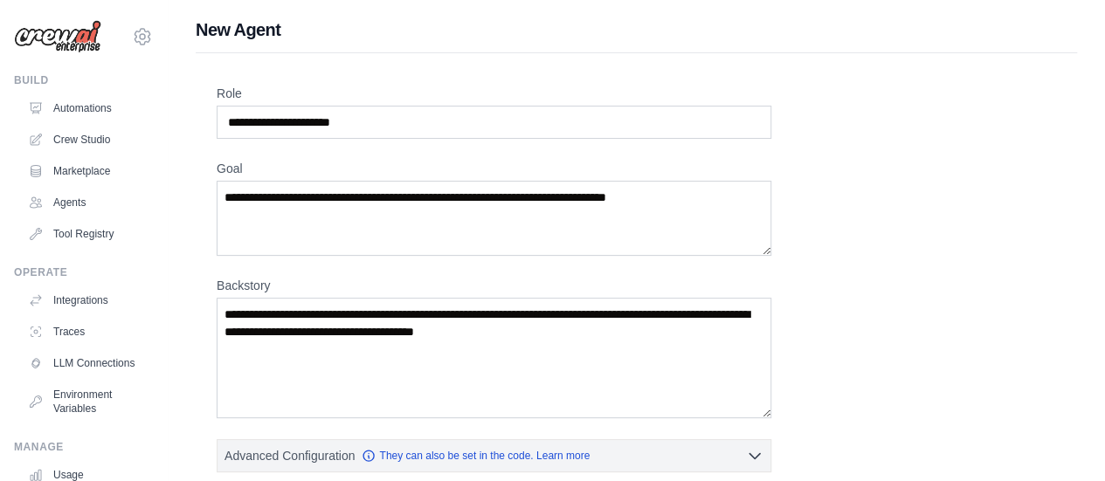
drag, startPoint x: 767, startPoint y: 261, endPoint x: 795, endPoint y: 252, distance: 29.3
click at [795, 252] on div "Role Goal [GEOGRAPHIC_DATA] Advanced Configuration They can also be set in the …" at bounding box center [636, 427] width 839 height 685
click at [878, 229] on div "Role Goal [GEOGRAPHIC_DATA] Advanced Configuration They can also be set in the …" at bounding box center [636, 427] width 839 height 685
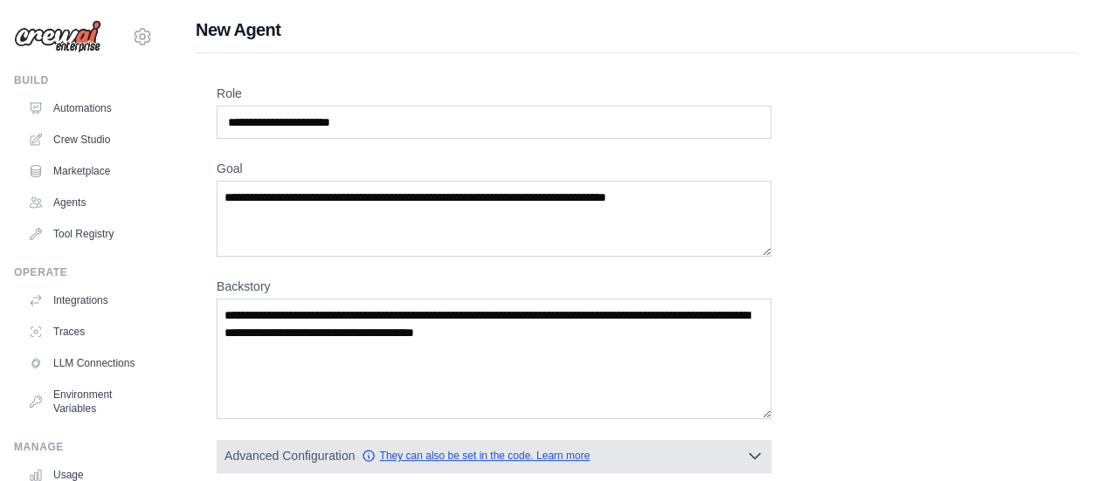
click at [368, 451] on icon "button" at bounding box center [369, 456] width 14 height 14
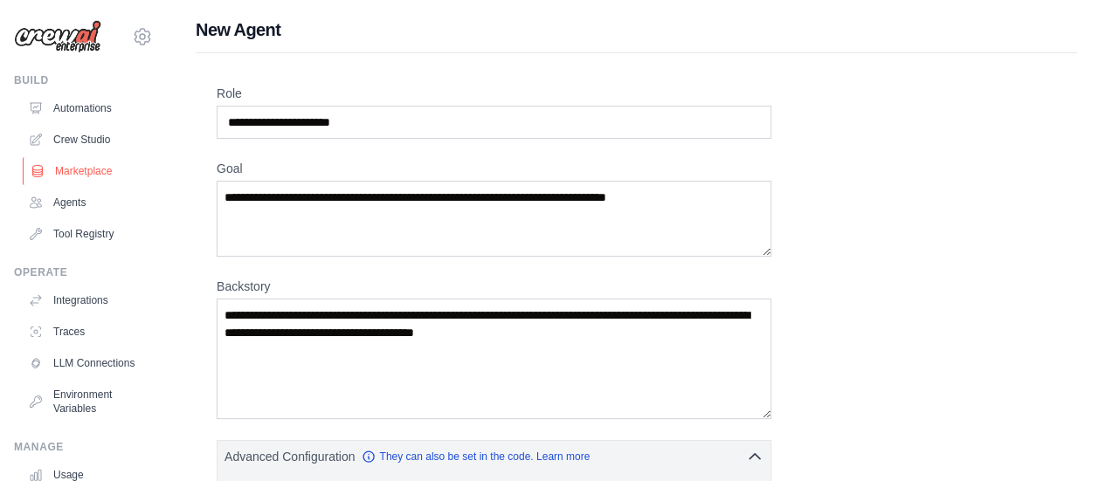
click at [89, 171] on link "Marketplace" at bounding box center [89, 171] width 132 height 28
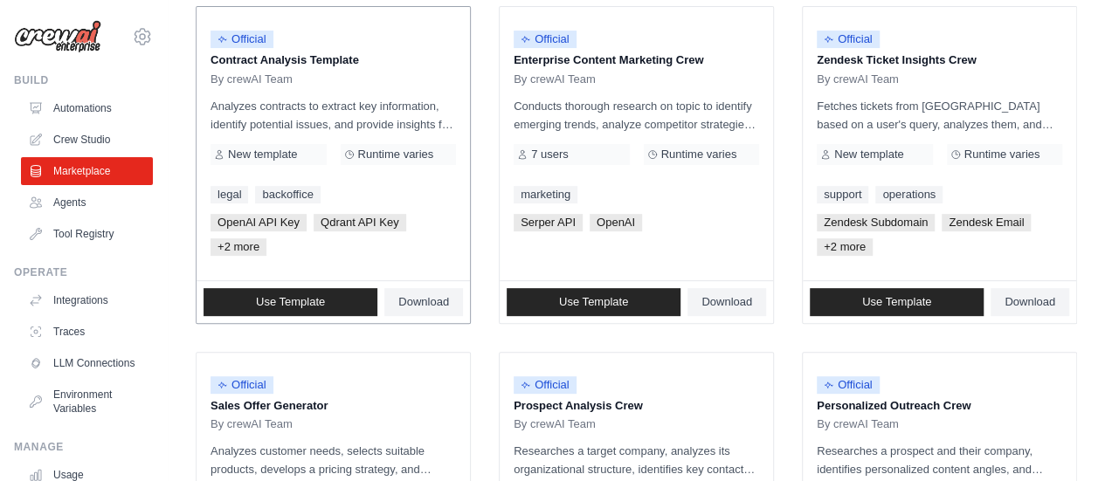
scroll to position [231, 0]
